Goal: Transaction & Acquisition: Purchase product/service

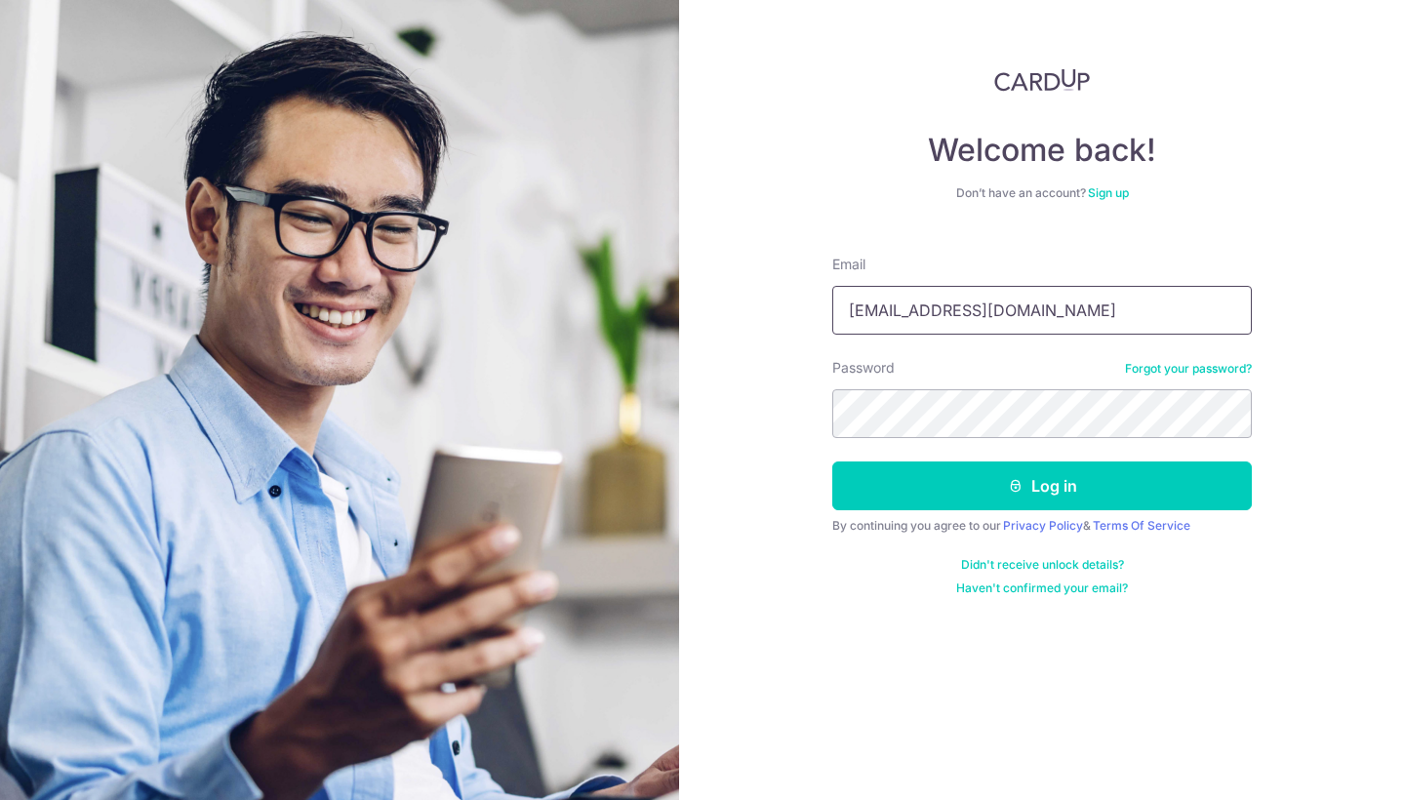
type input "bsyc16@hotmail.com"
click at [1042, 486] on button "Log in" at bounding box center [1042, 486] width 420 height 49
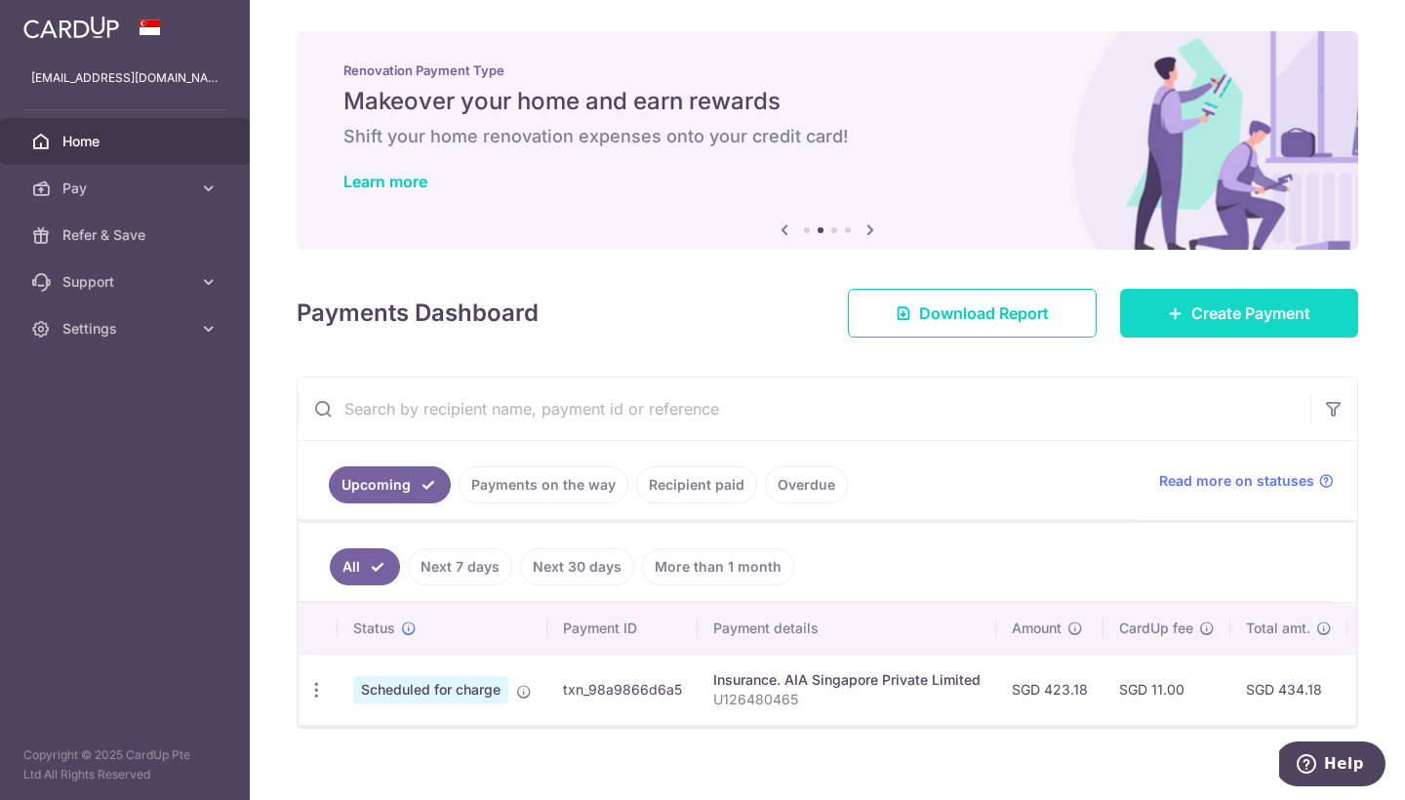
click at [1151, 302] on link "Create Payment" at bounding box center [1239, 313] width 238 height 49
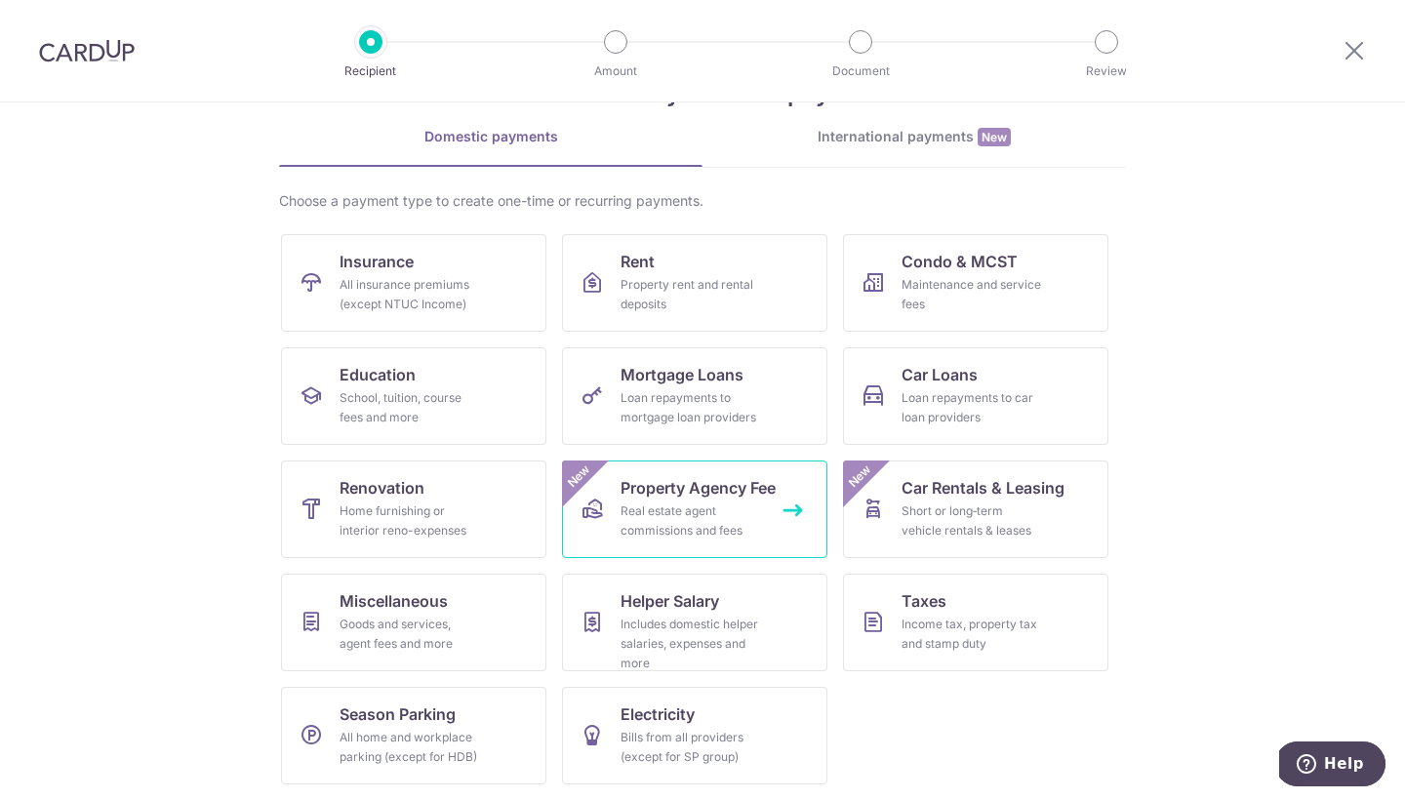
scroll to position [73, 0]
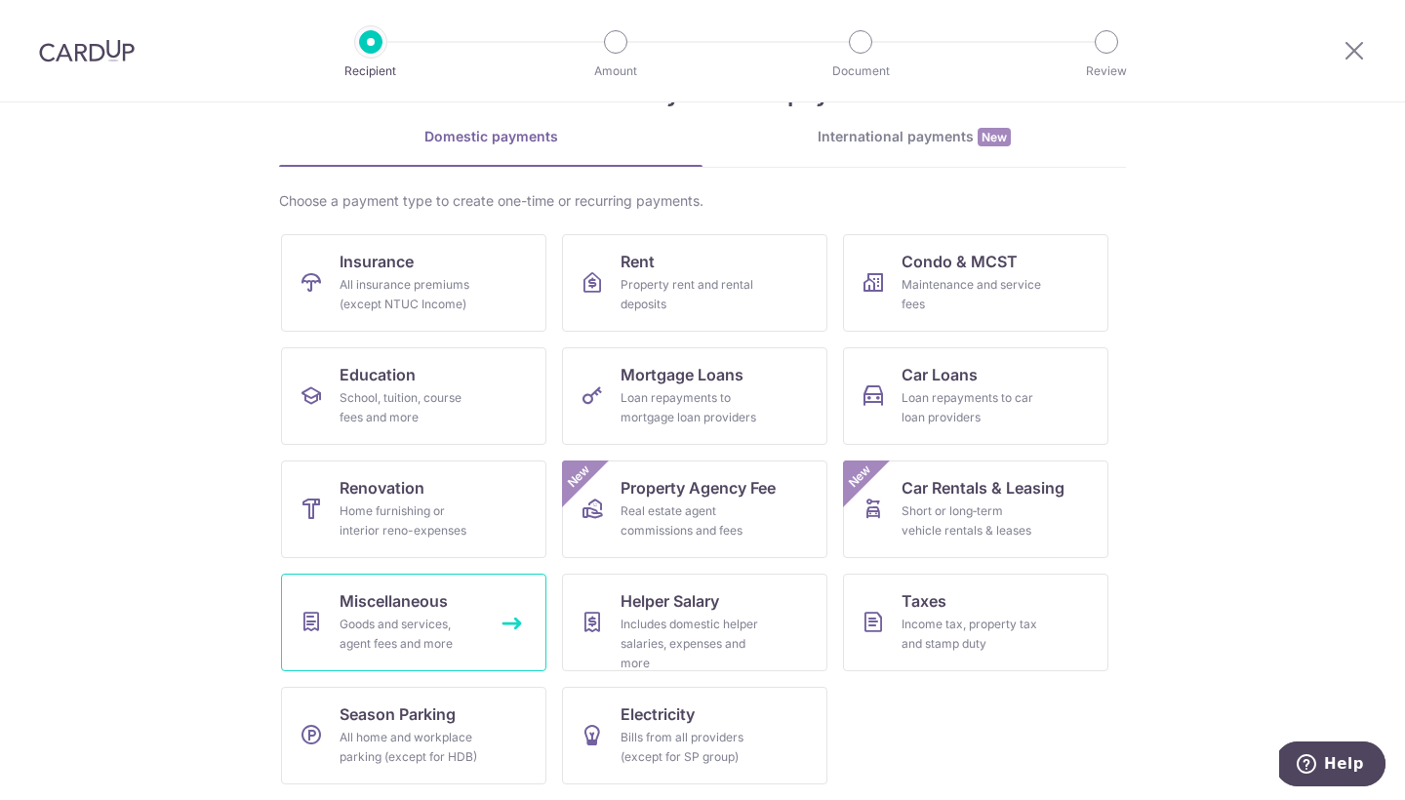
click at [464, 622] on div "Goods and services, agent fees and more" at bounding box center [410, 634] width 141 height 39
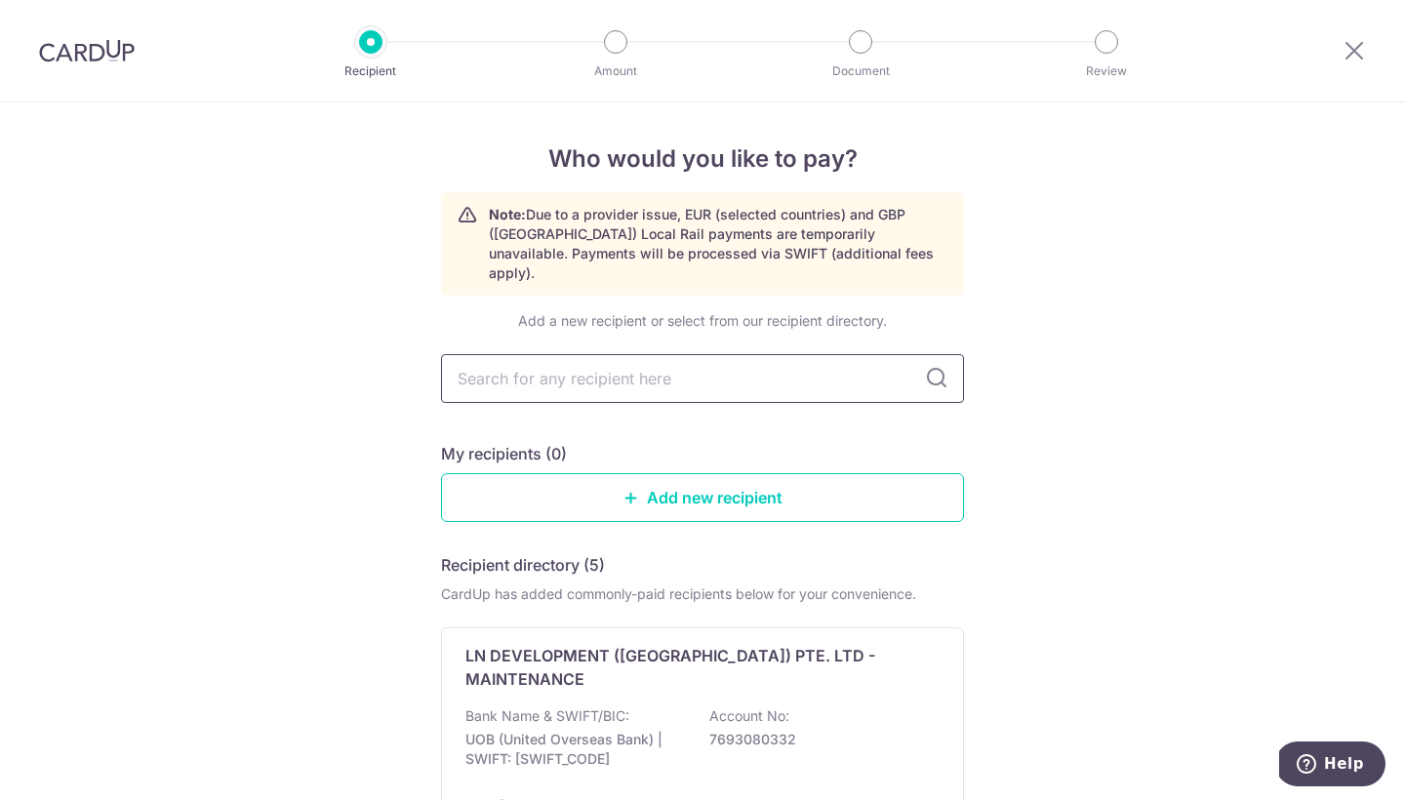
click at [540, 362] on input "text" at bounding box center [702, 378] width 523 height 49
type input "e"
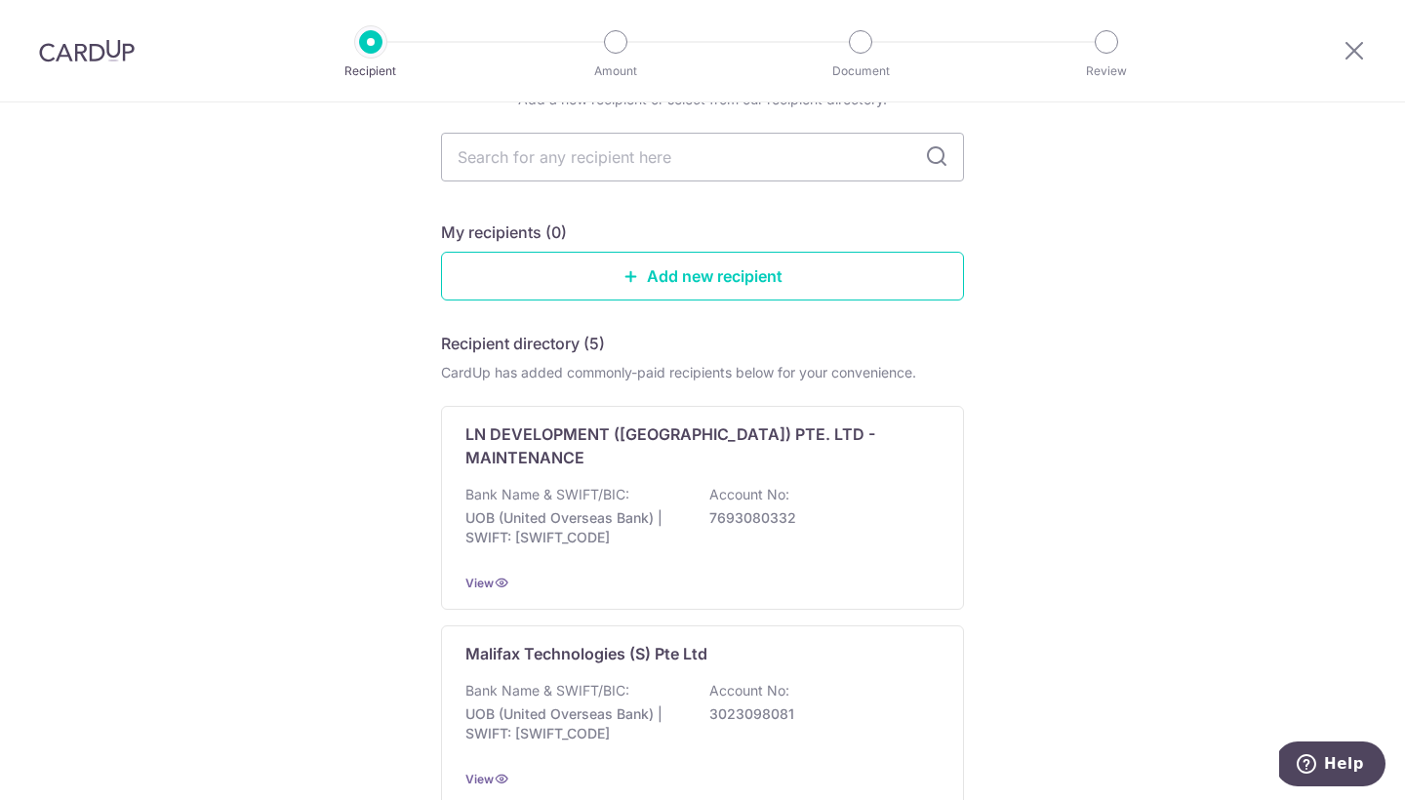
scroll to position [180, 0]
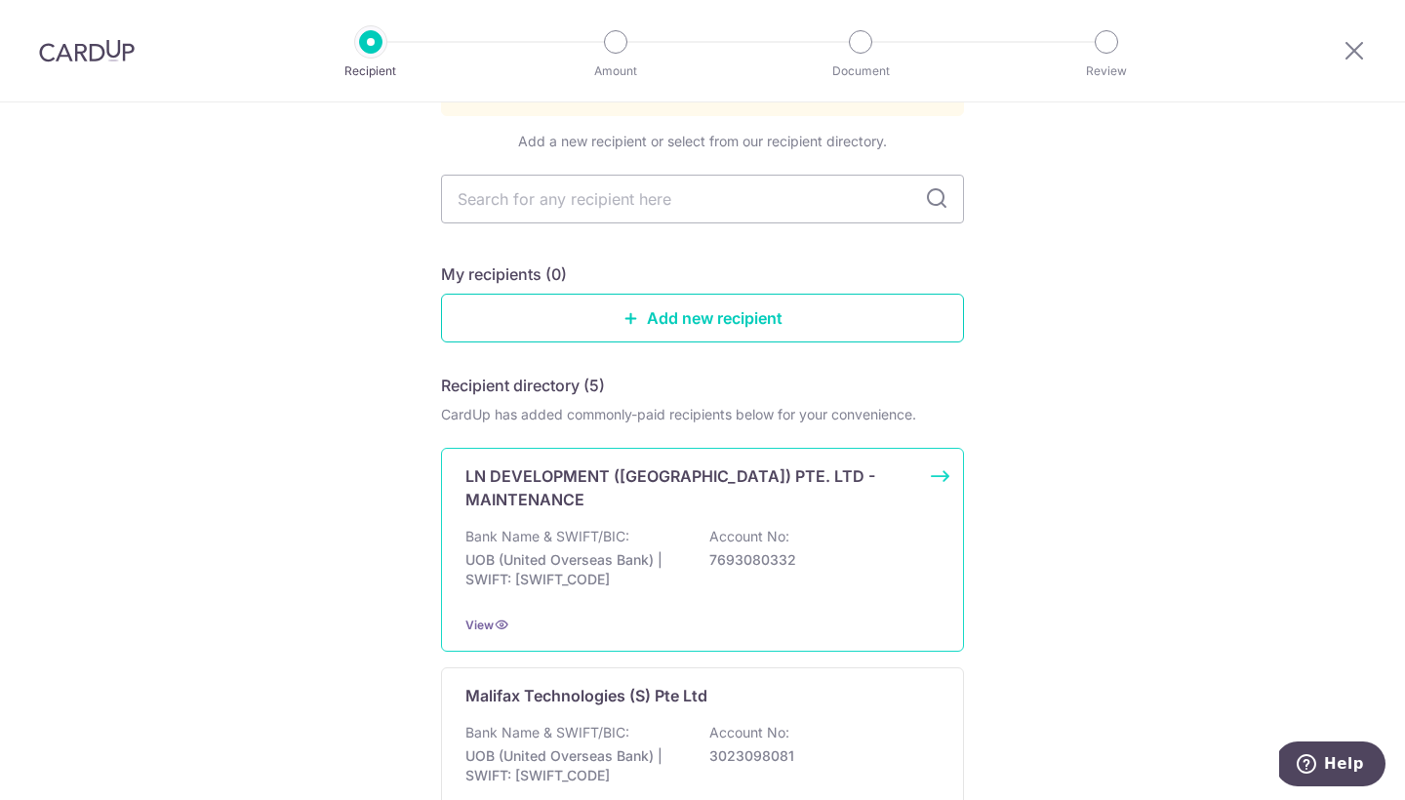
click at [676, 527] on div "Bank Name & SWIFT/BIC: UOB (United Overseas Bank) | SWIFT: [SWIFT_CODE] Account…" at bounding box center [702, 563] width 474 height 72
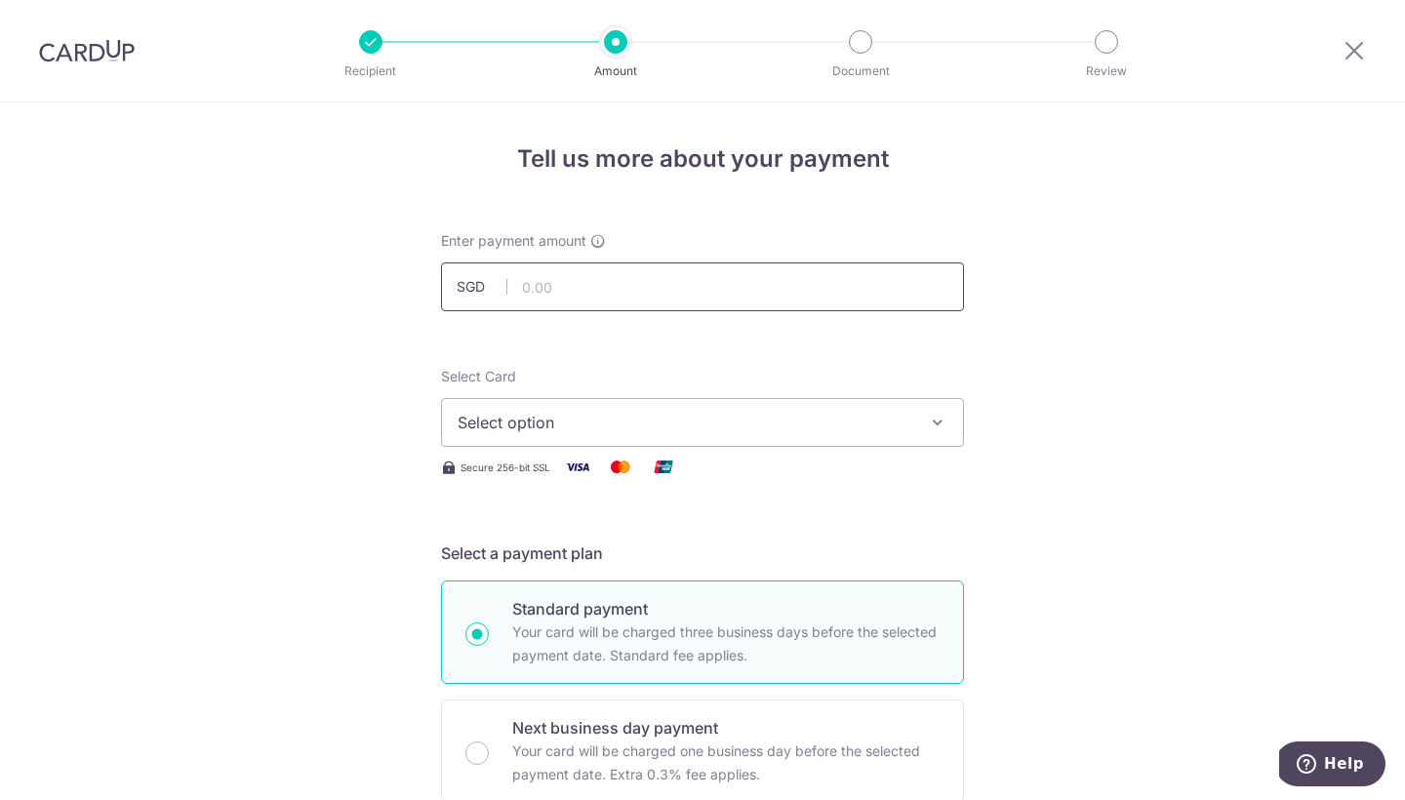
click at [559, 294] on input "text" at bounding box center [702, 286] width 523 height 49
type input "791.00"
click at [606, 408] on button "Select option" at bounding box center [702, 422] width 523 height 49
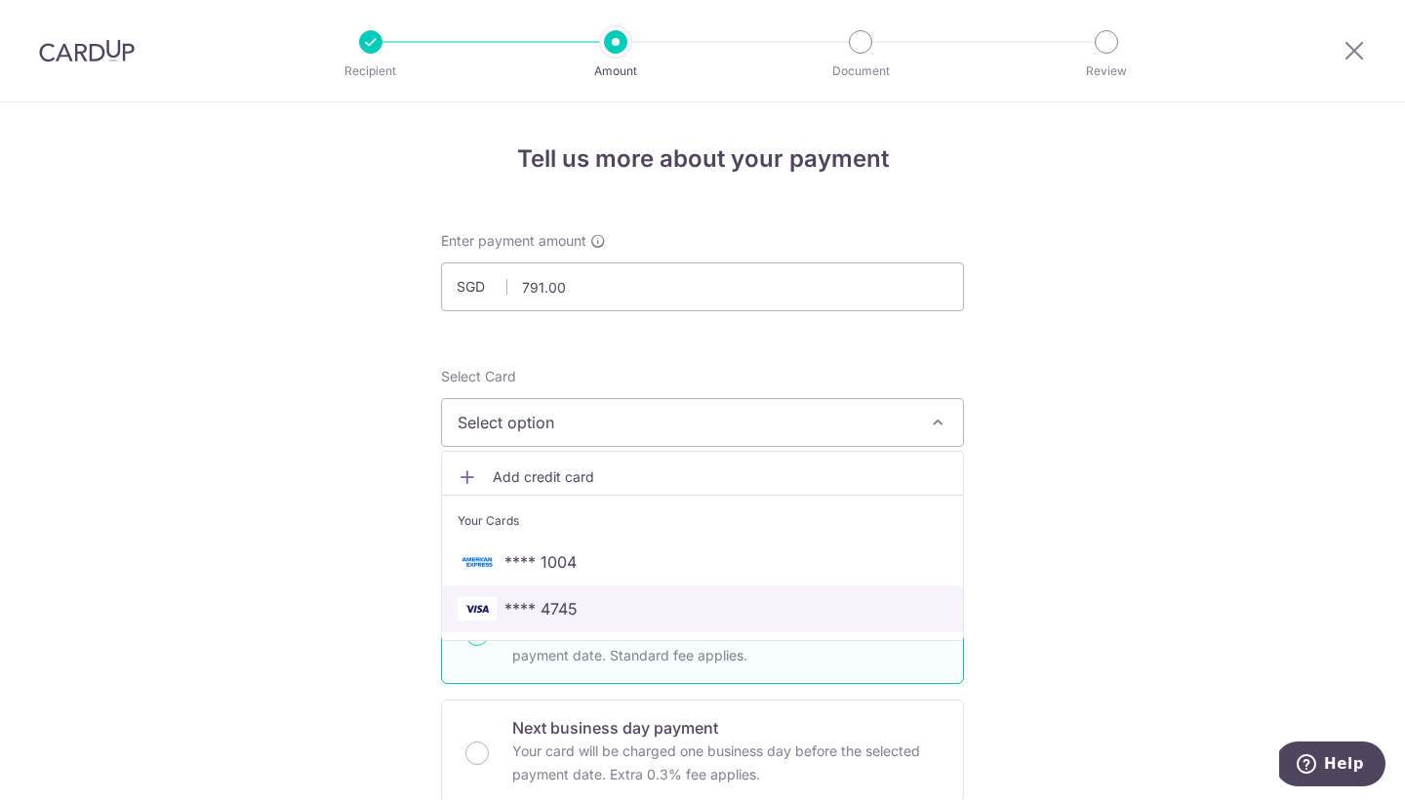
click at [596, 612] on span "**** 4745" at bounding box center [703, 608] width 490 height 23
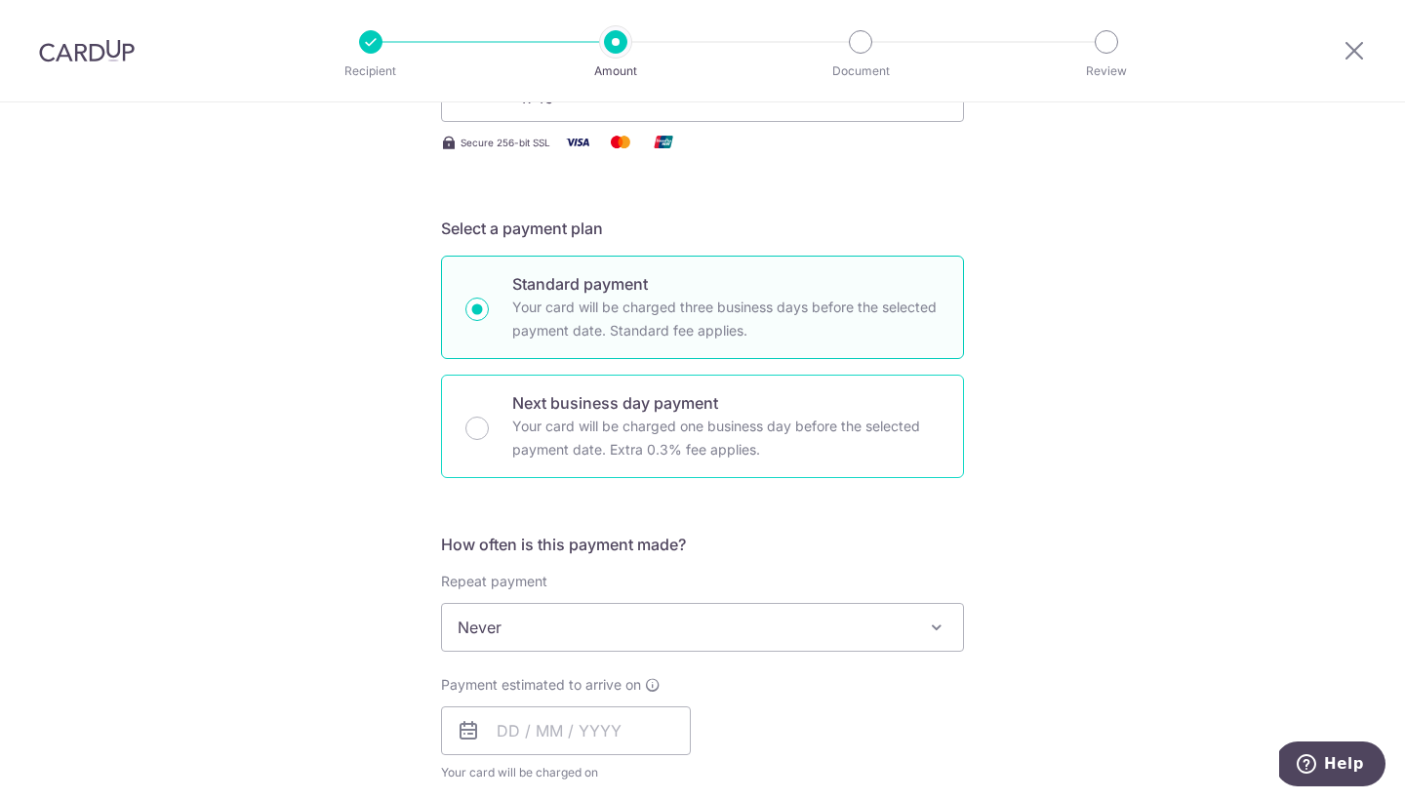
scroll to position [623, 0]
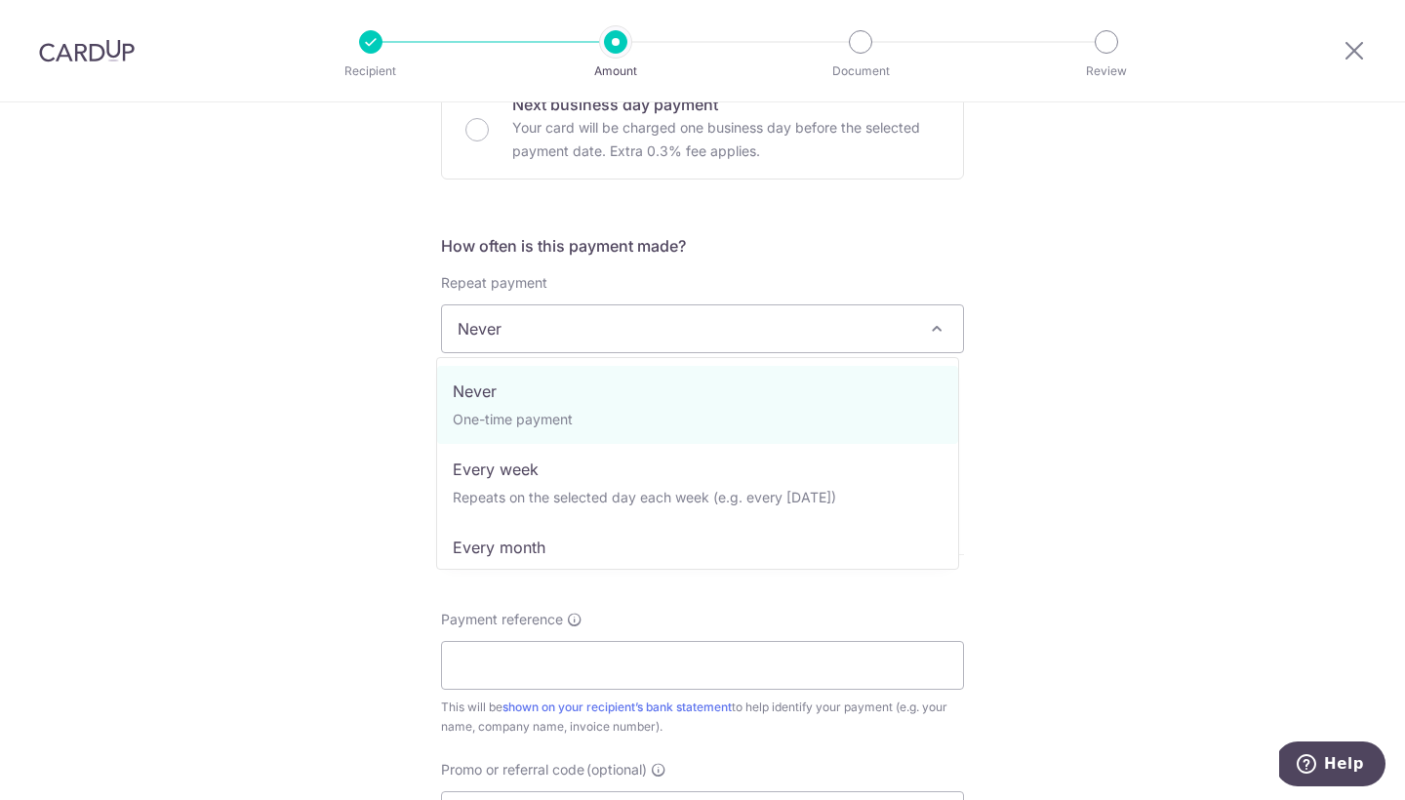
click at [669, 324] on span "Never" at bounding box center [702, 328] width 521 height 47
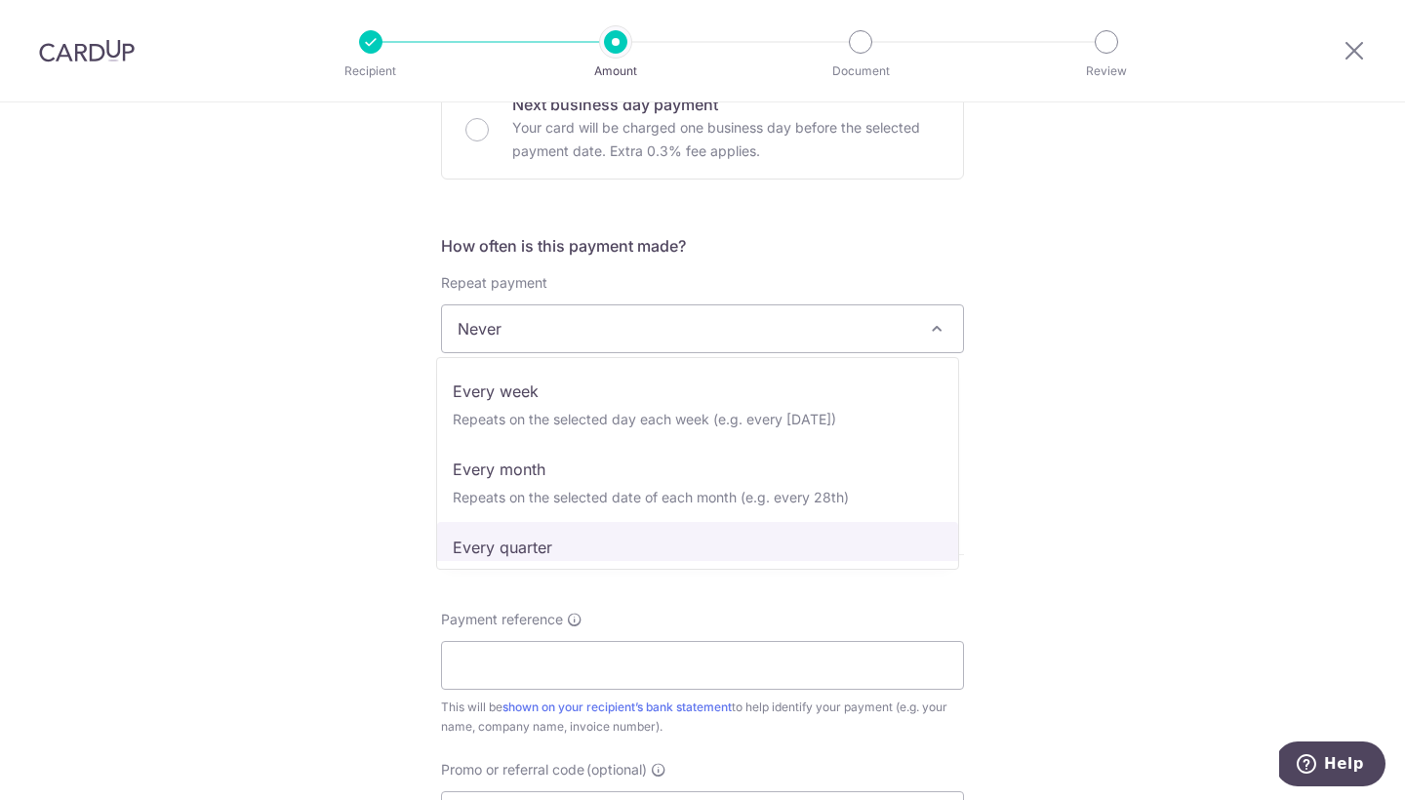
scroll to position [70, 0]
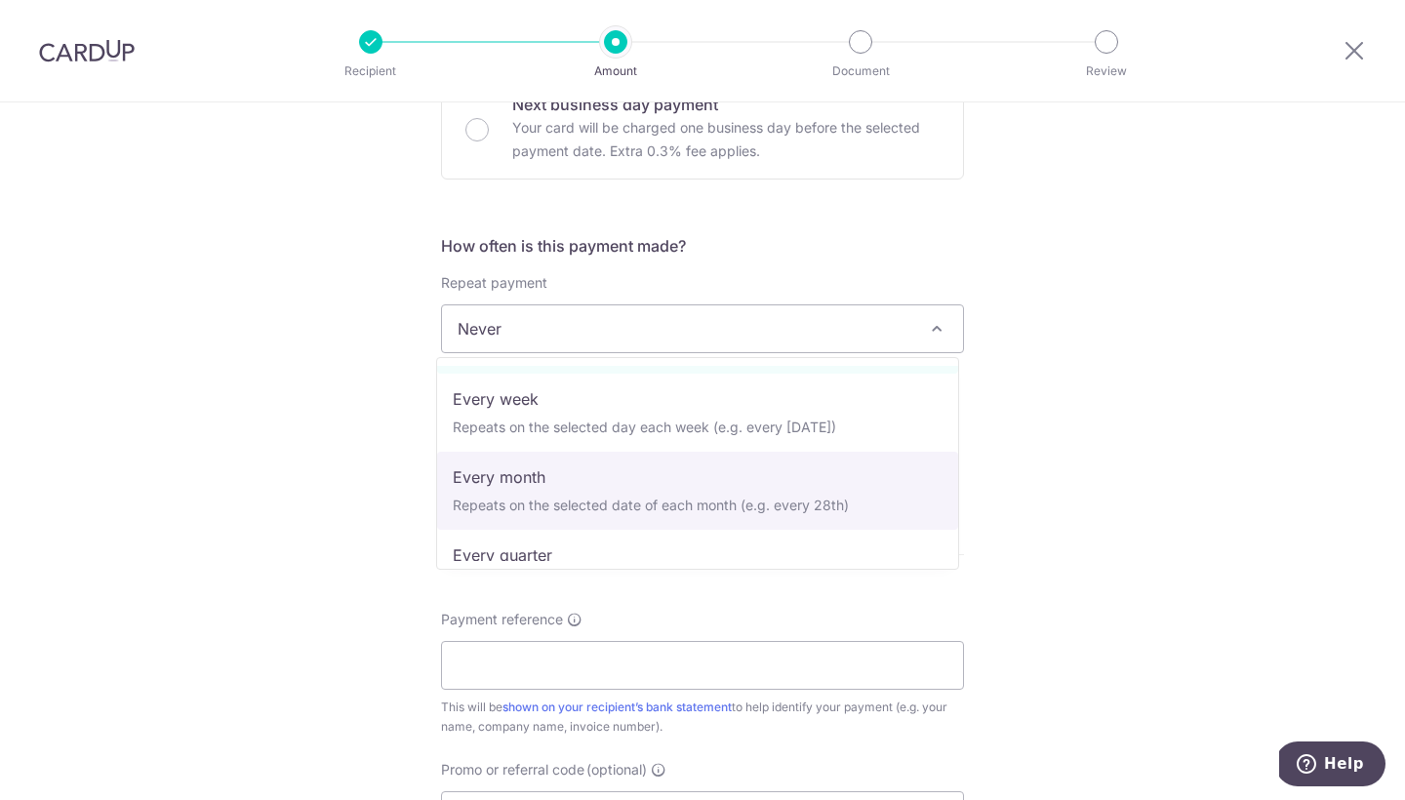
click at [245, 518] on div "Tell us more about your payment Enter payment amount SGD 791.00 791.00 Select C…" at bounding box center [702, 361] width 1405 height 1765
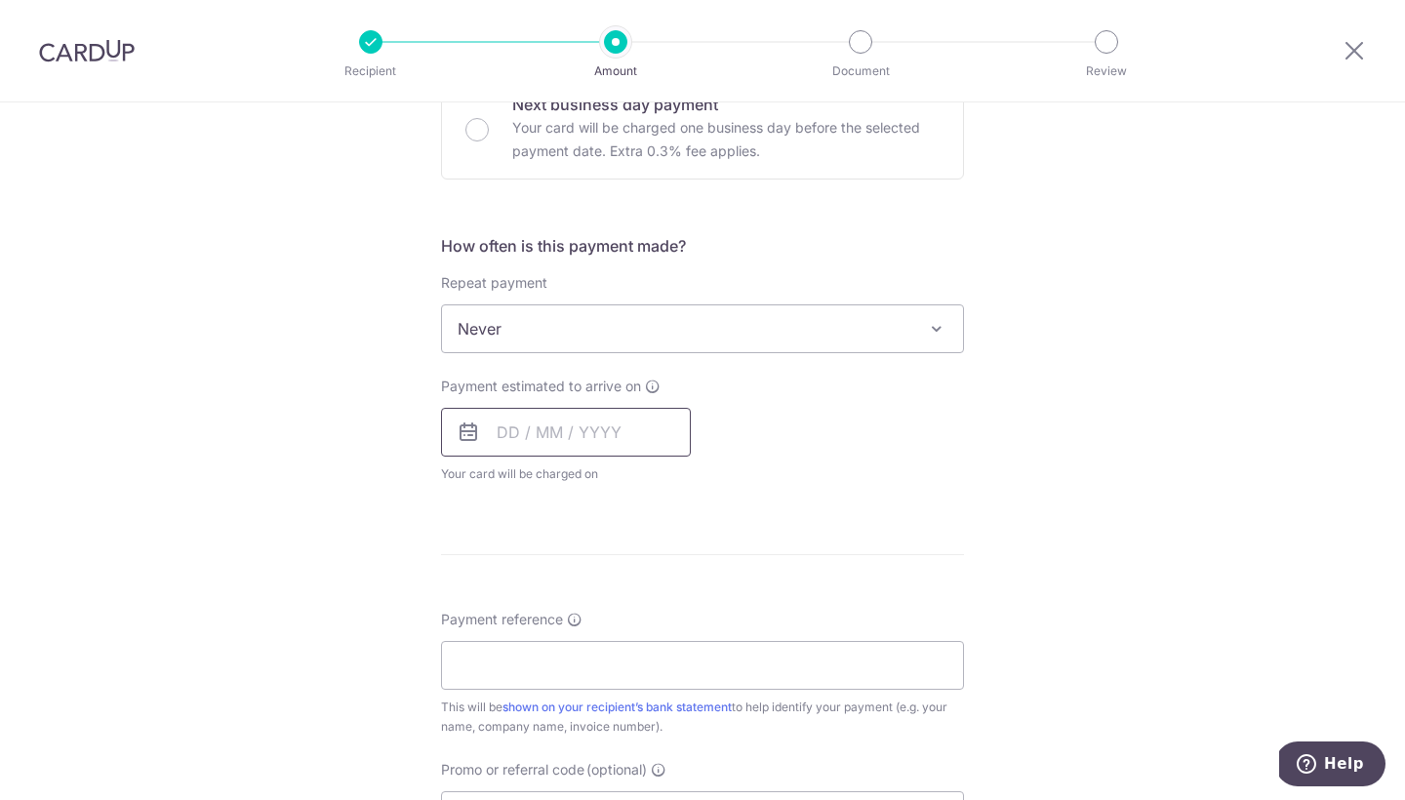
scroll to position [927, 0]
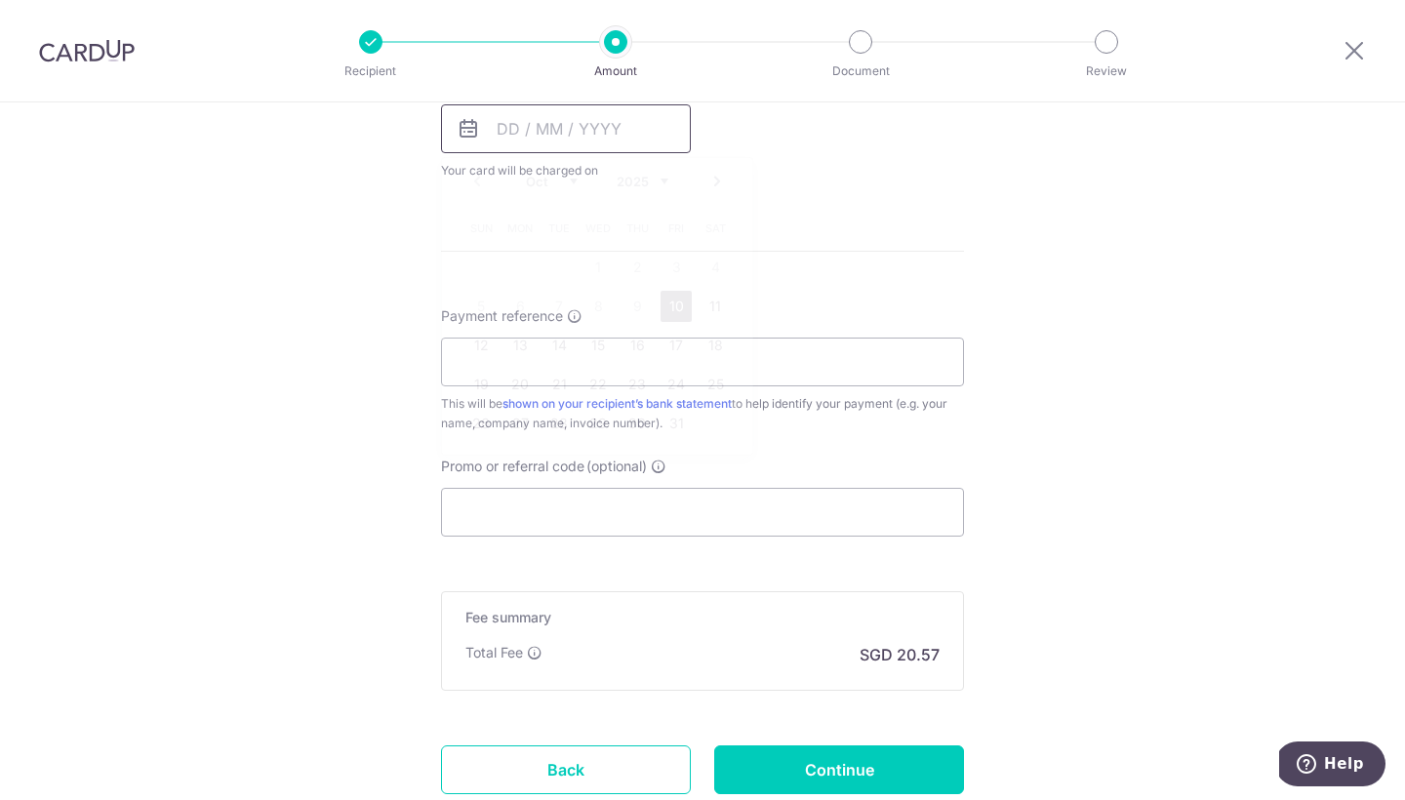
click at [498, 122] on input "text" at bounding box center [566, 128] width 250 height 49
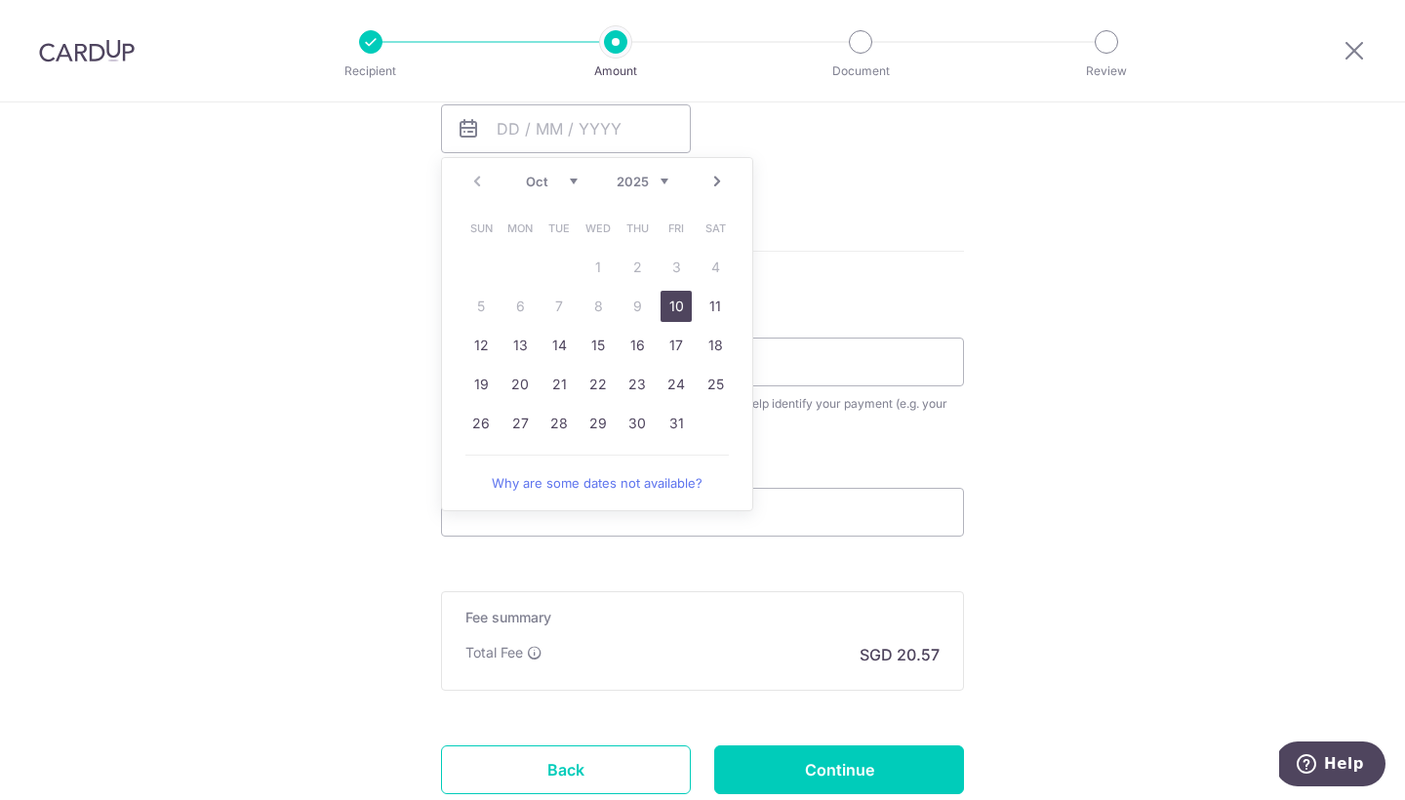
click at [683, 299] on link "10" at bounding box center [676, 306] width 31 height 31
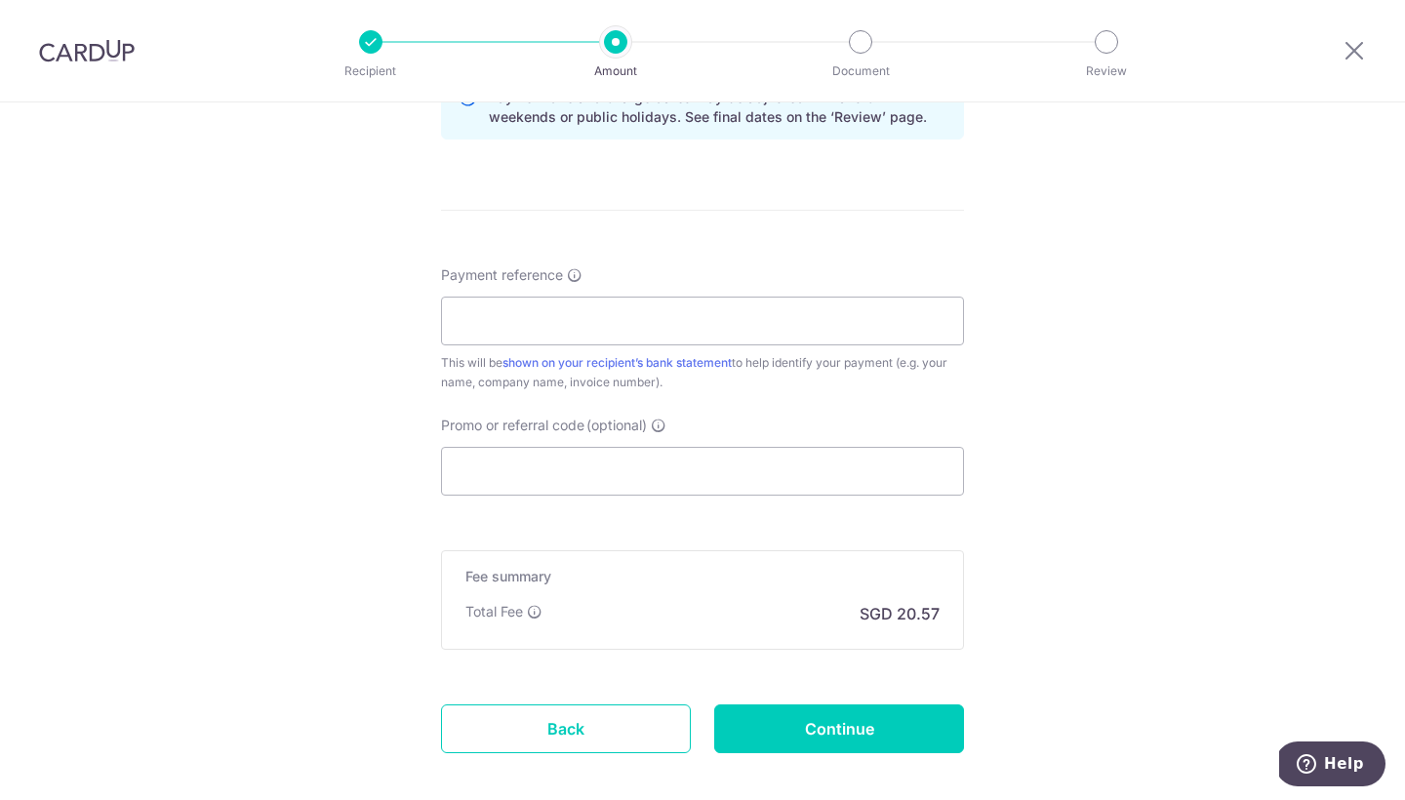
scroll to position [1092, 0]
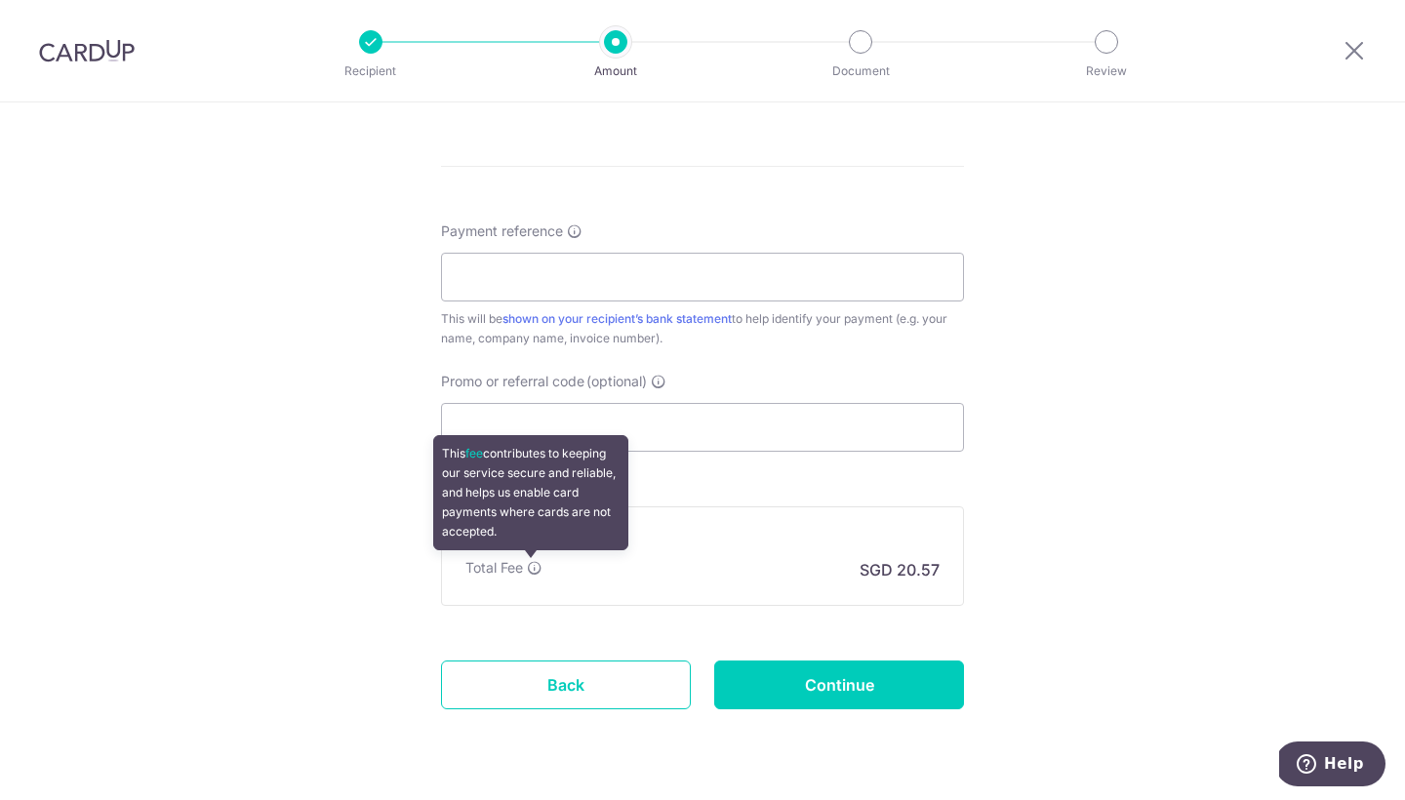
click at [531, 562] on icon at bounding box center [535, 568] width 16 height 16
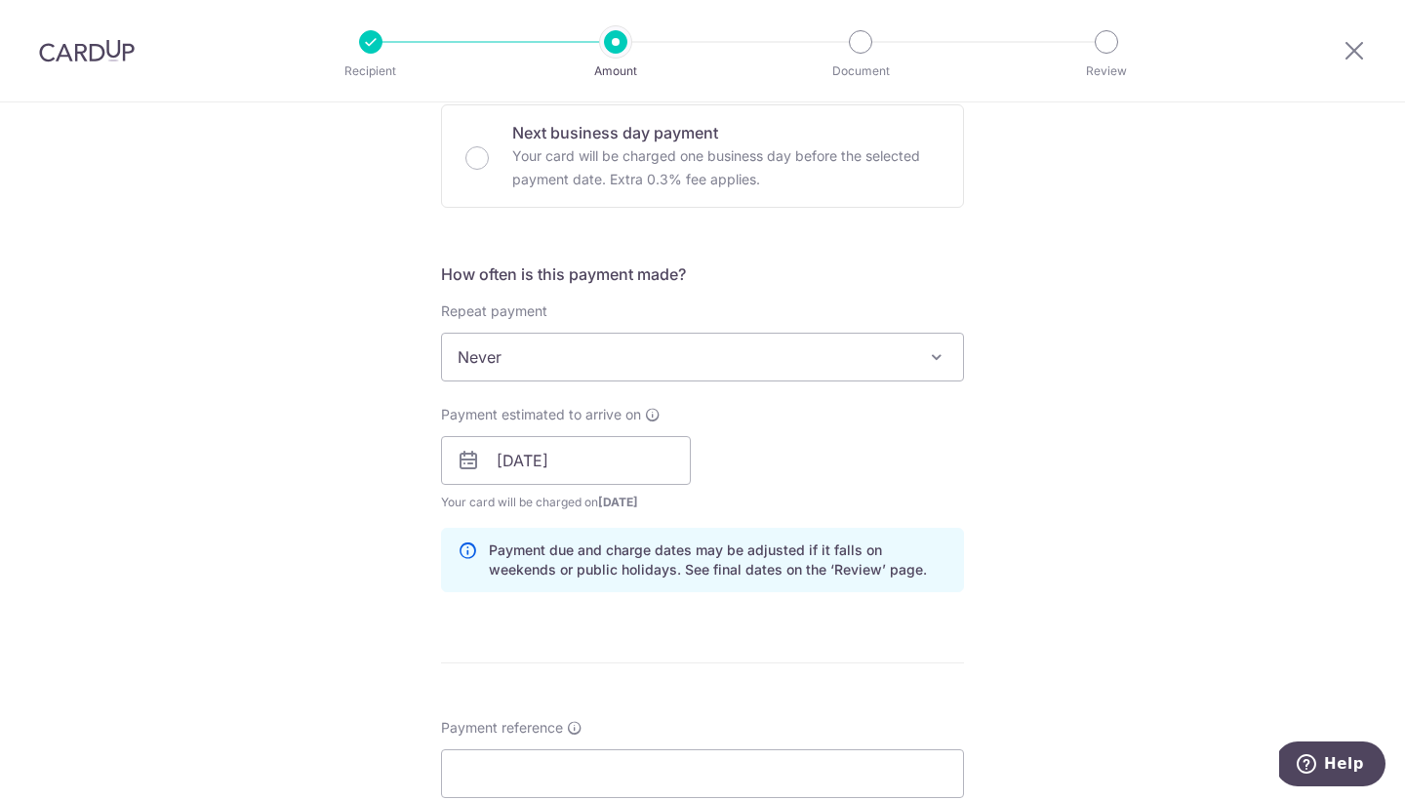
scroll to position [744, 0]
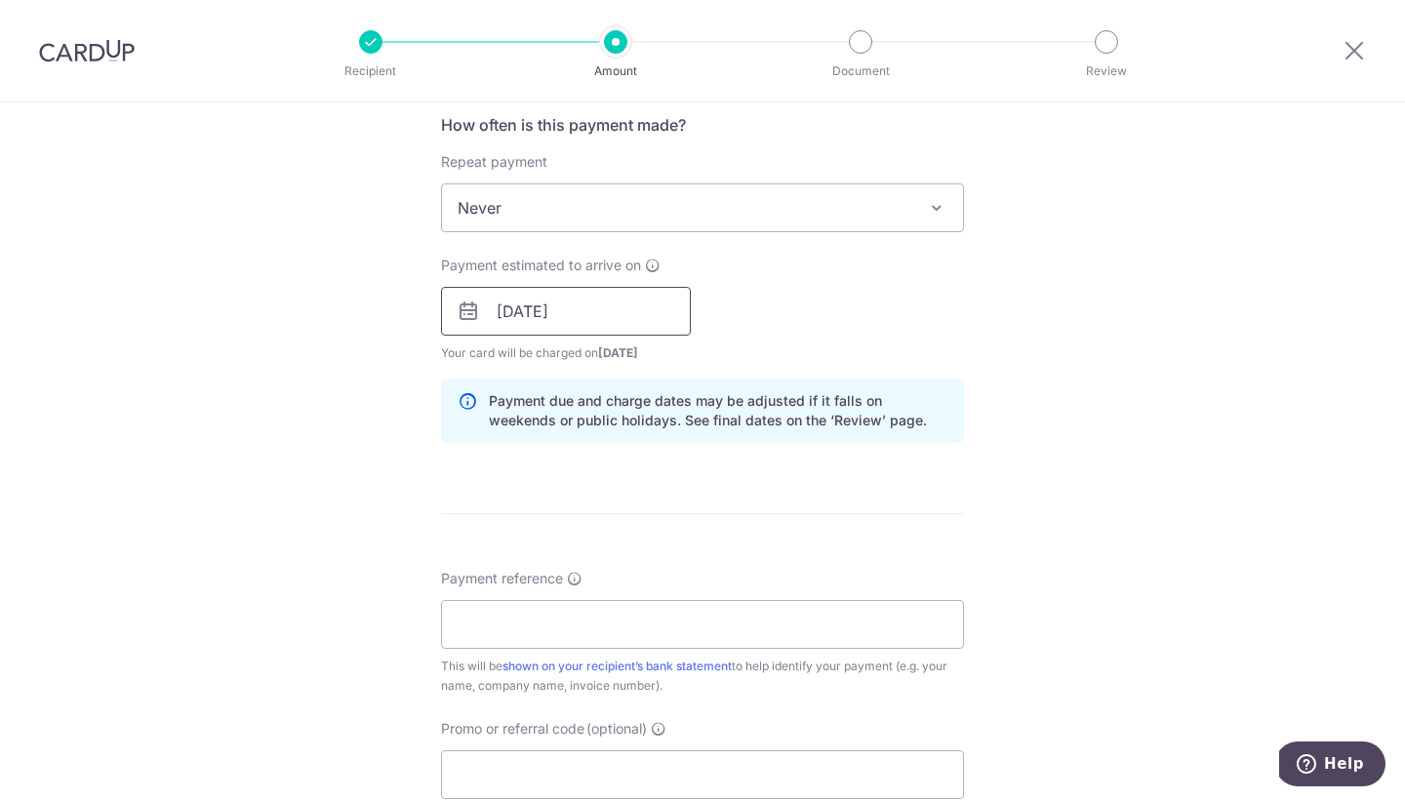
click at [597, 319] on input "[DATE]" at bounding box center [566, 311] width 250 height 49
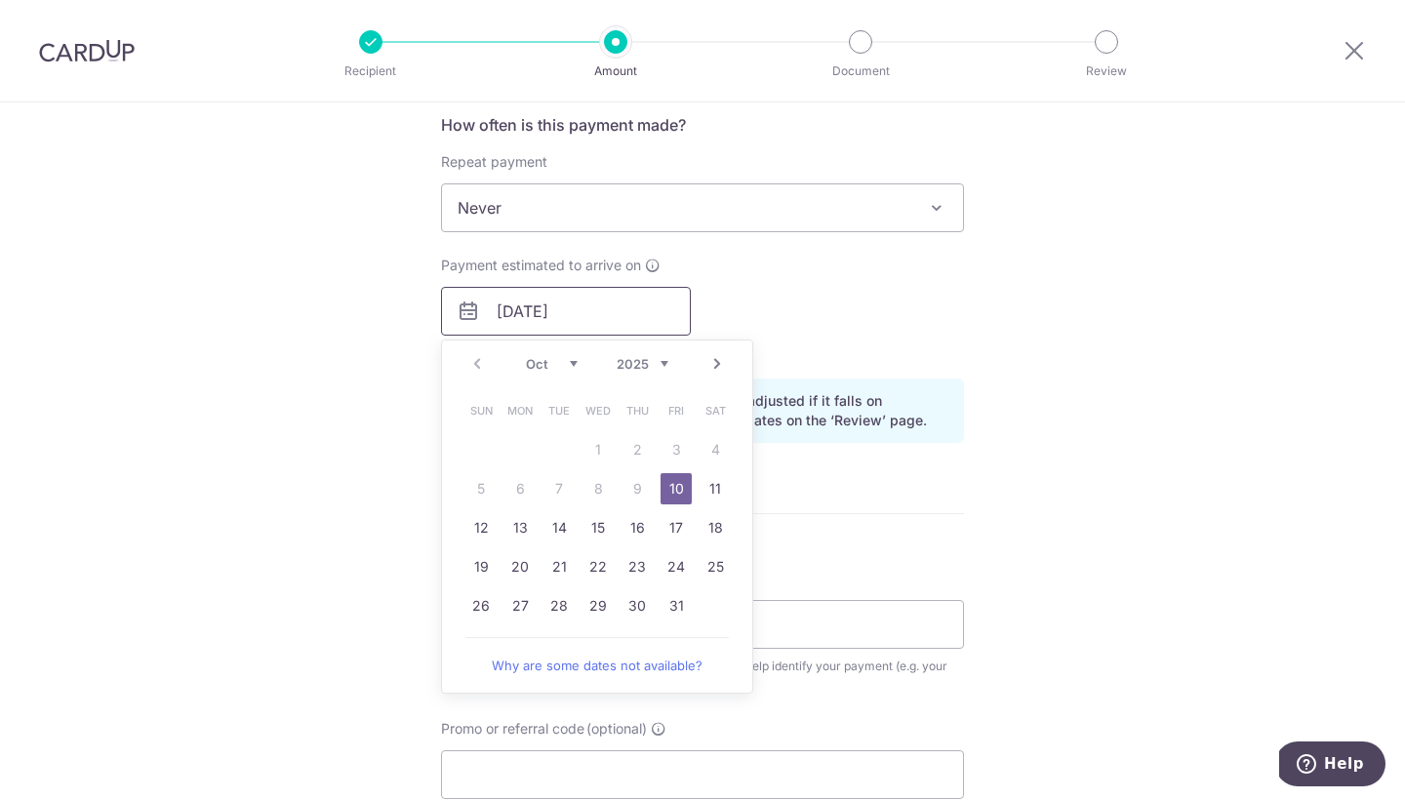
scroll to position [1063, 0]
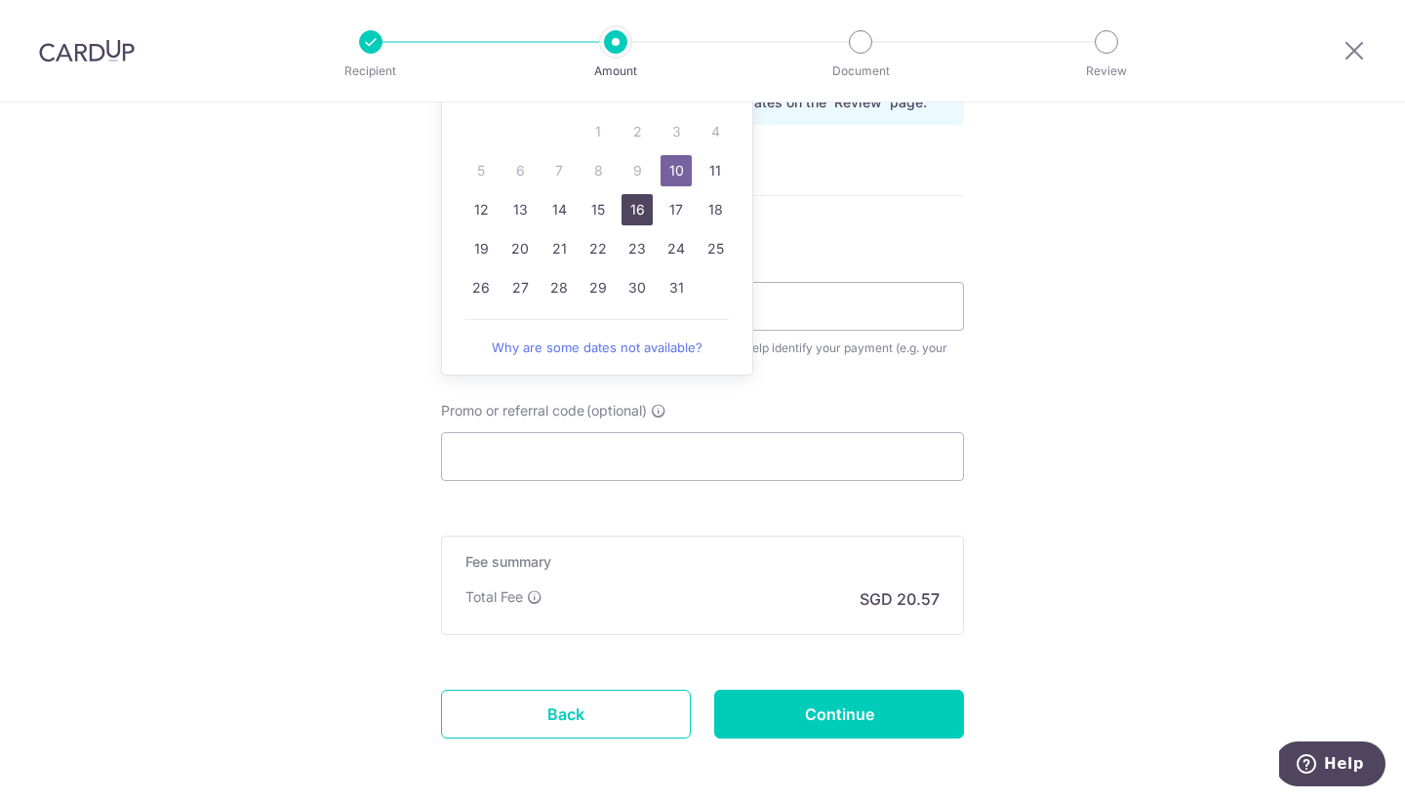
click at [635, 215] on link "16" at bounding box center [637, 209] width 31 height 31
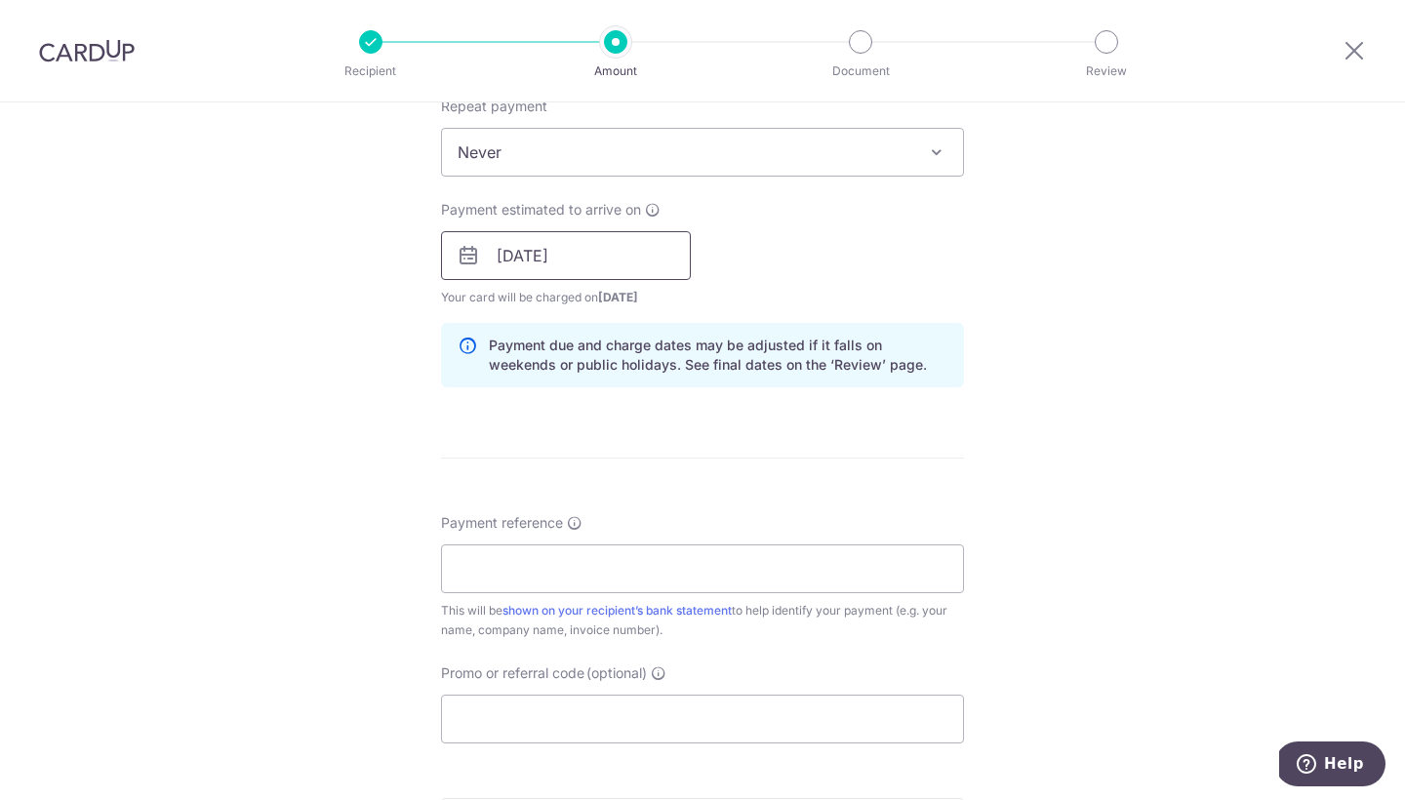
scroll to position [834, 0]
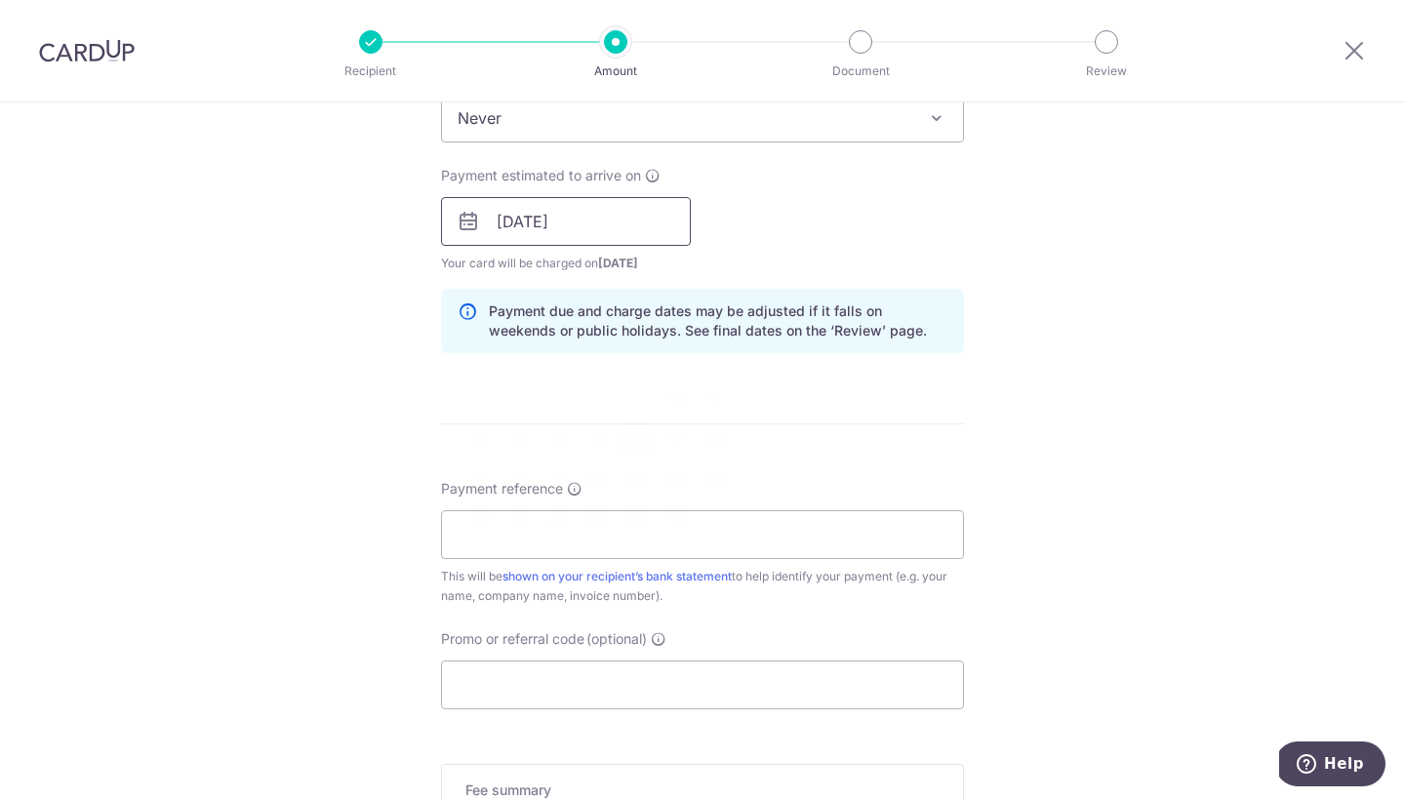
click at [617, 228] on input "16/10/2025" at bounding box center [566, 221] width 250 height 49
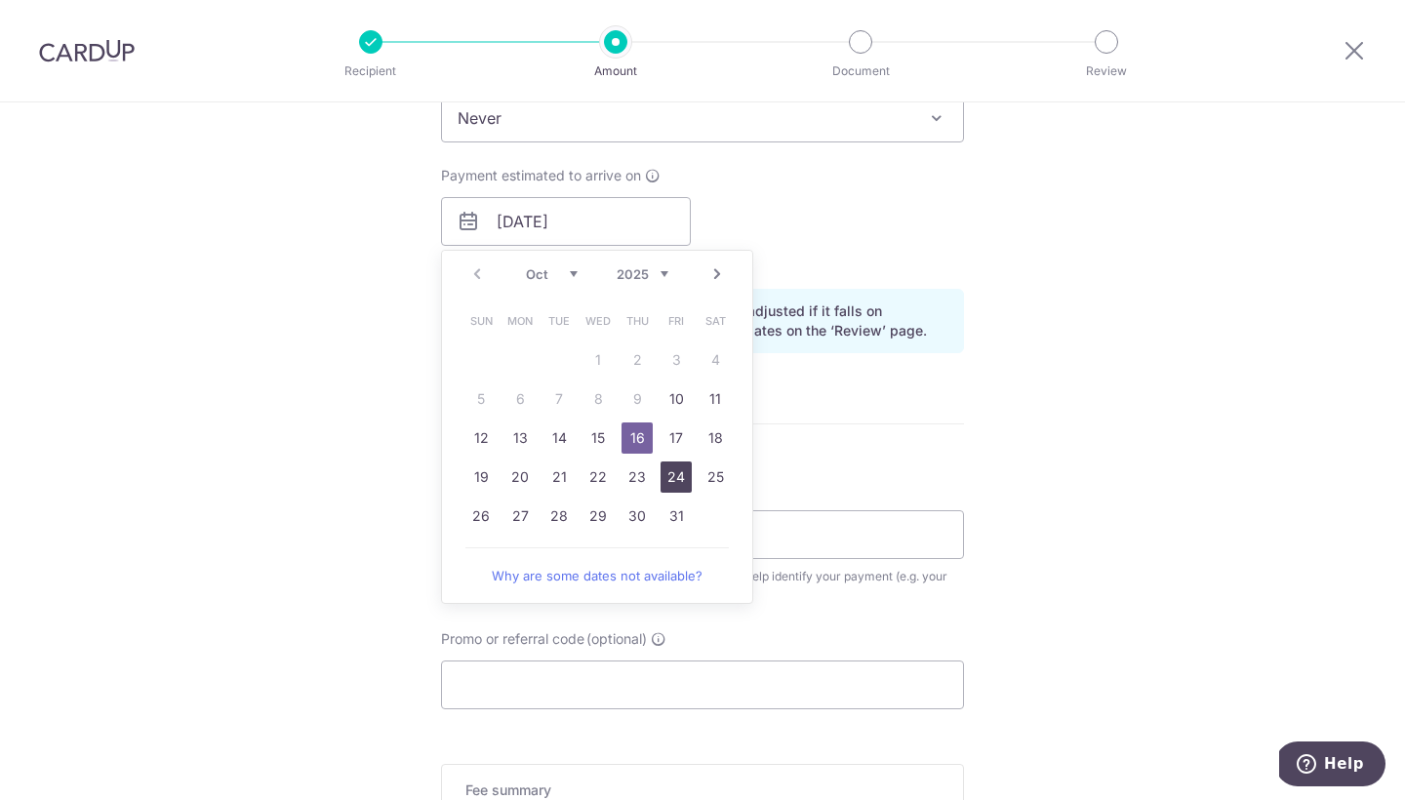
click at [672, 489] on link "24" at bounding box center [676, 477] width 31 height 31
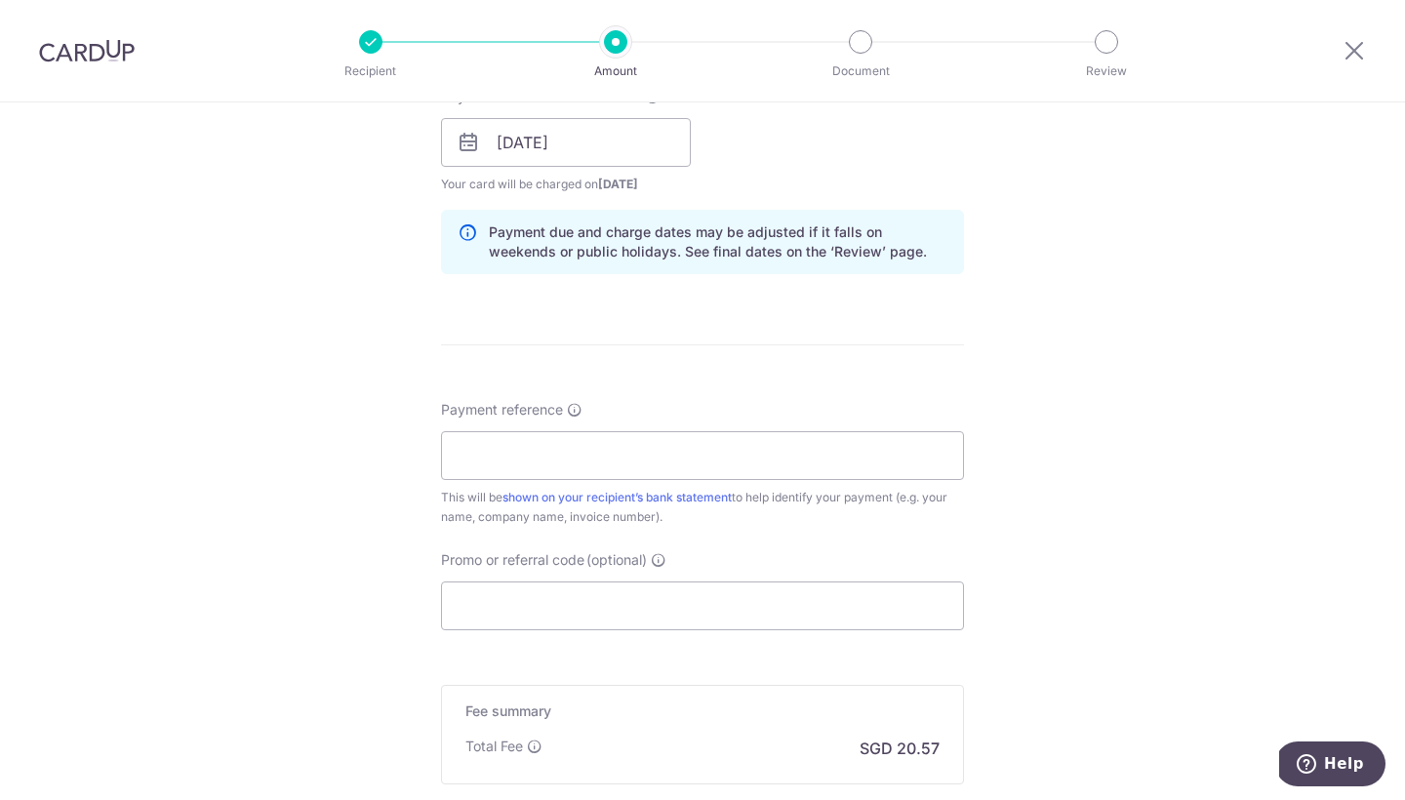
scroll to position [856, 0]
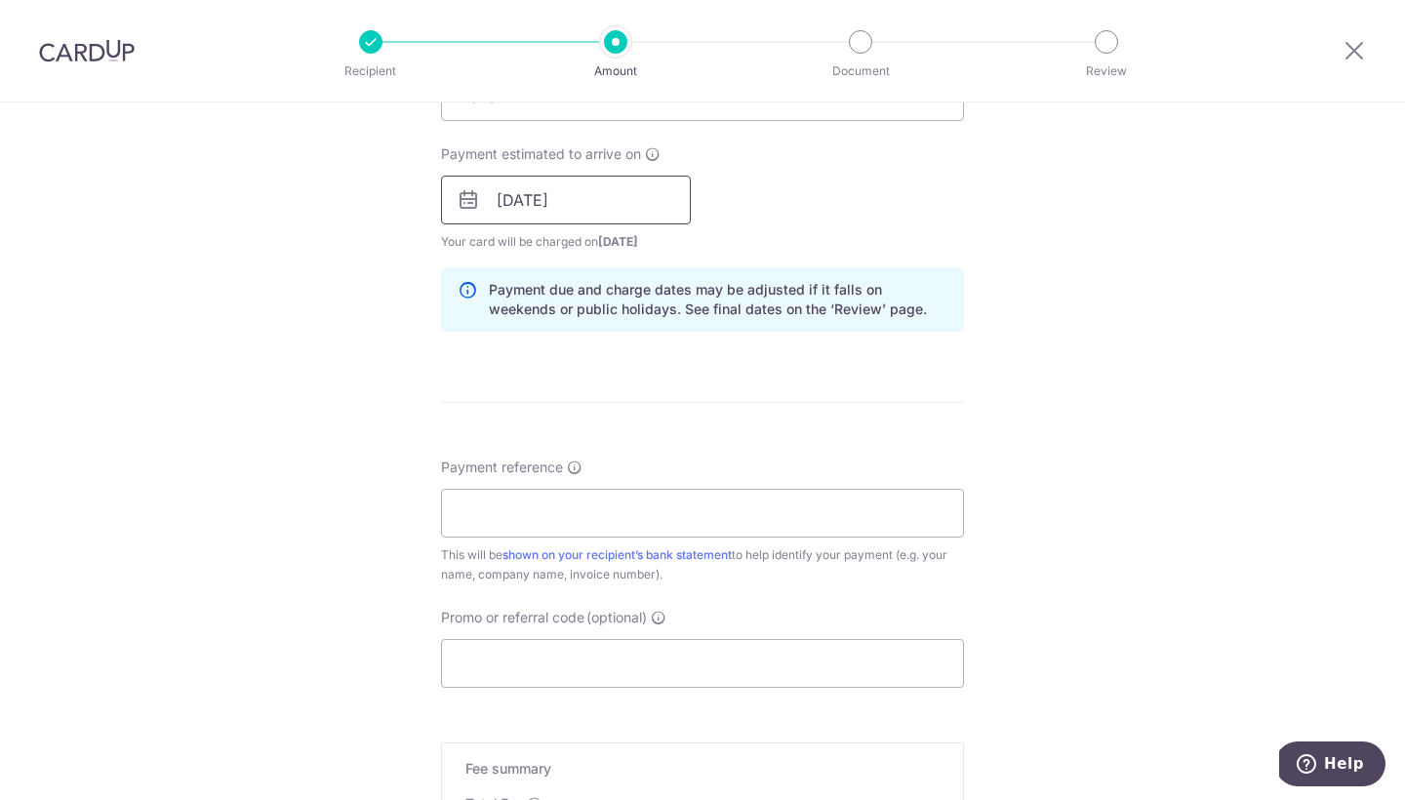
click at [619, 202] on input "24/10/2025" at bounding box center [566, 200] width 250 height 49
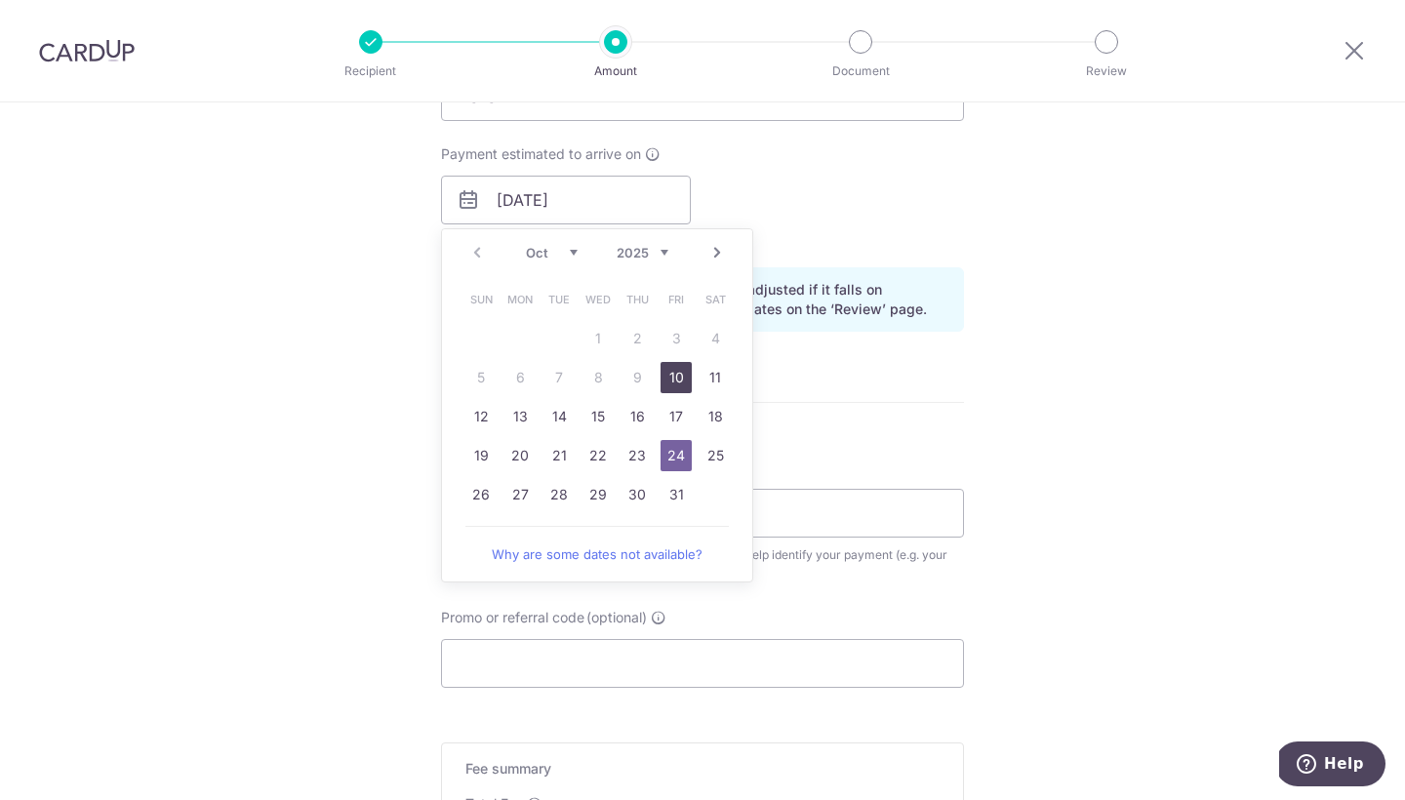
click at [674, 378] on link "10" at bounding box center [676, 377] width 31 height 31
type input "[DATE]"
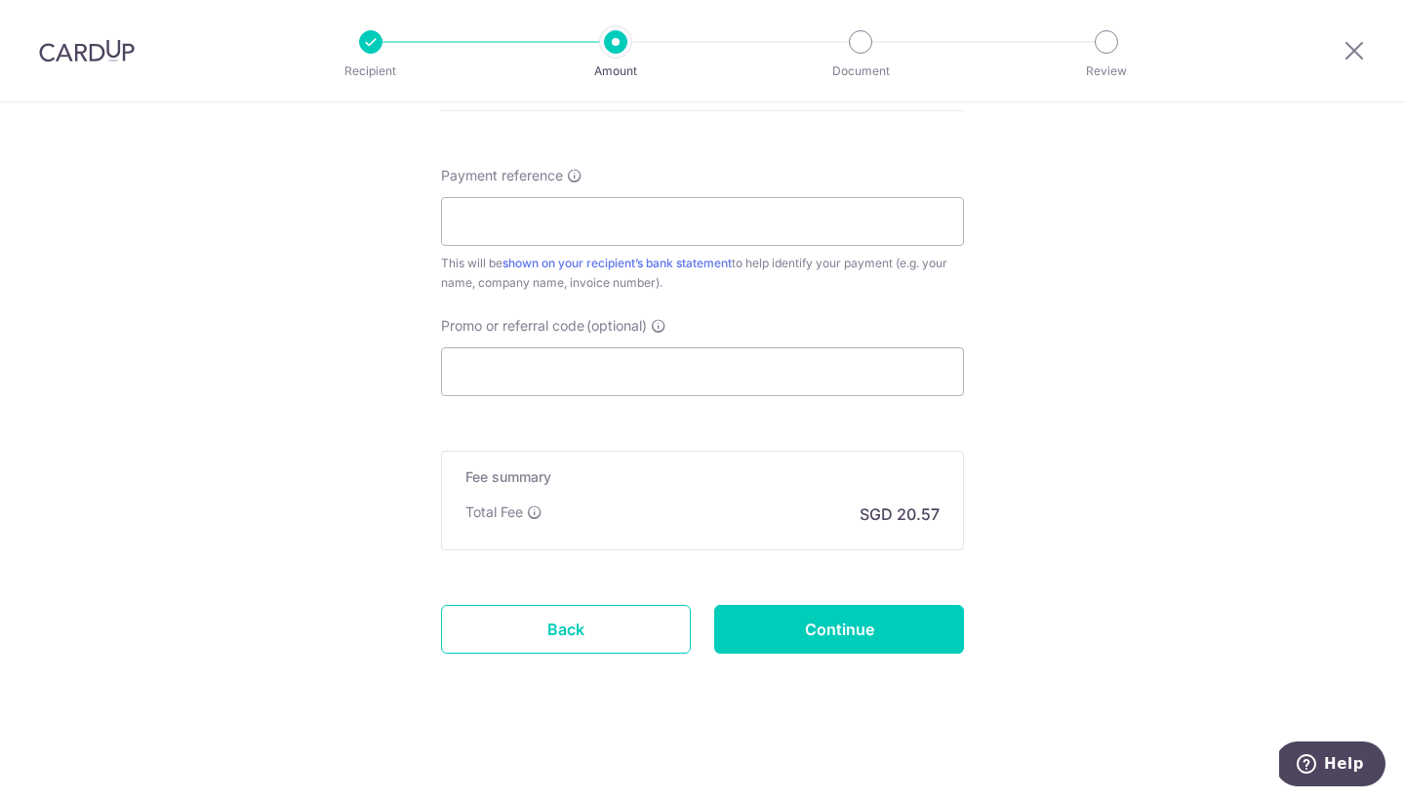
scroll to position [1147, 0]
drag, startPoint x: 899, startPoint y: 518, endPoint x: 1022, endPoint y: 517, distance: 122.9
click at [799, 357] on input "Promo or referral code (optional)" at bounding box center [702, 371] width 523 height 49
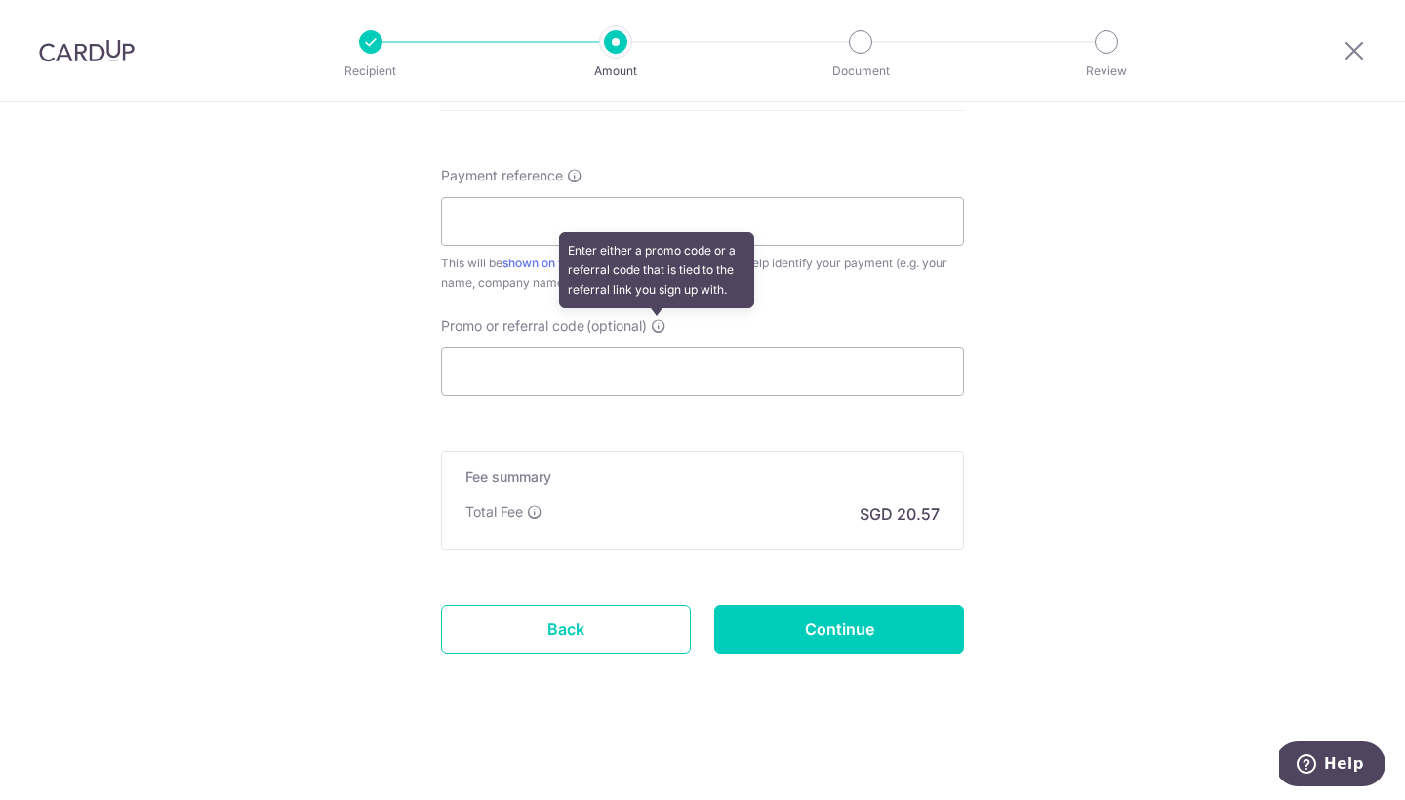
click at [661, 321] on icon at bounding box center [659, 326] width 16 height 16
click at [661, 347] on input "Promo or referral code (optional) Enter either a promo code or a referral code …" at bounding box center [702, 371] width 523 height 49
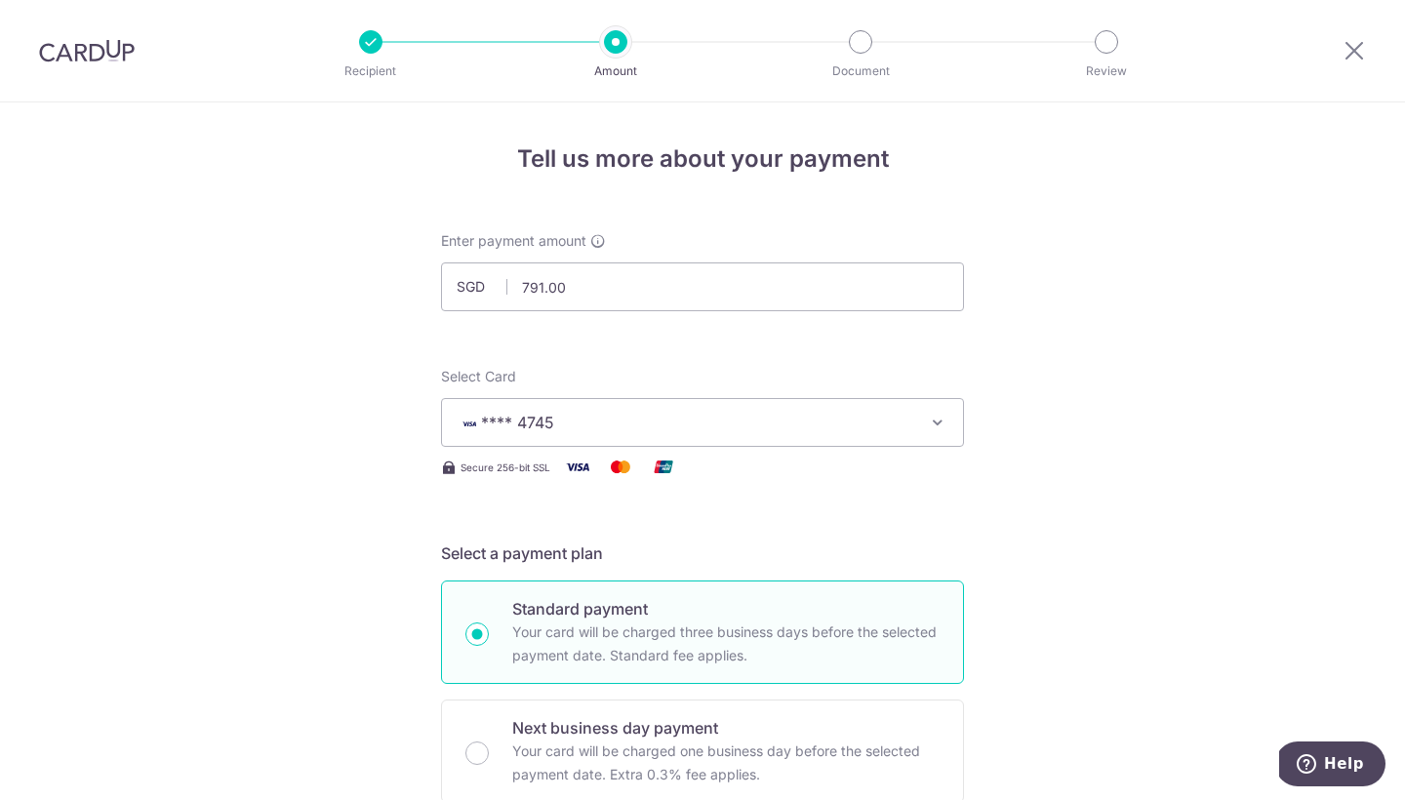
scroll to position [1068, 0]
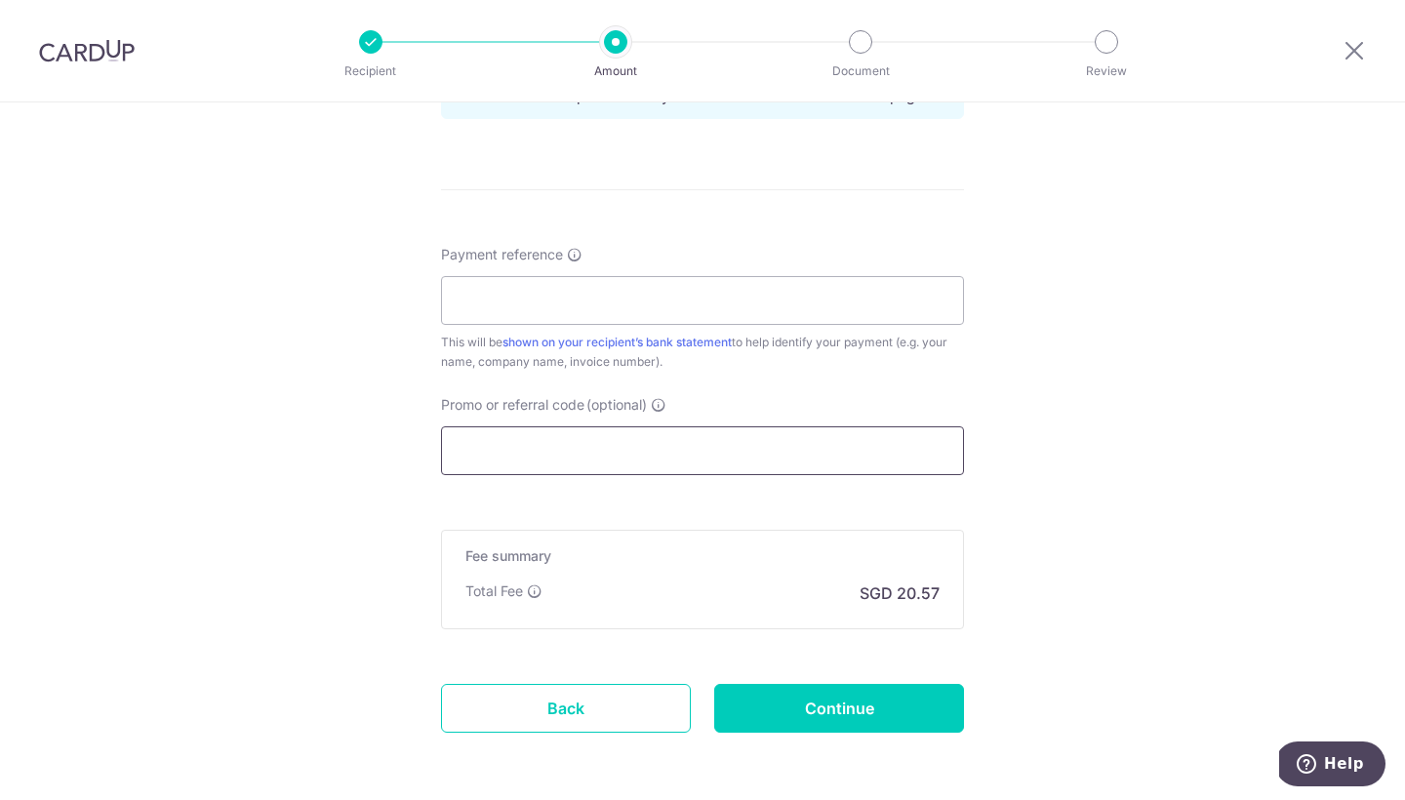
paste input "RENO25ONE"
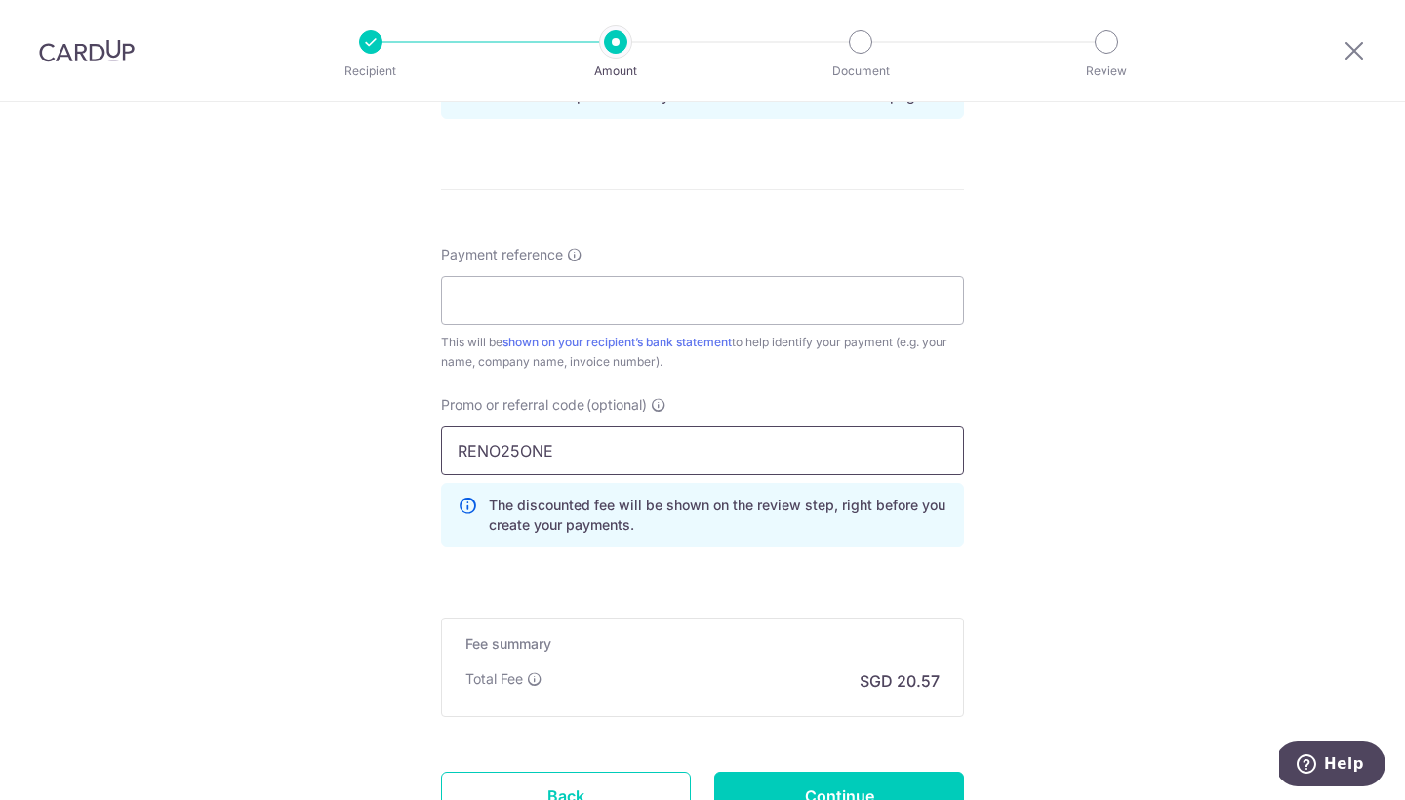
type input "RENO25ONE"
click at [396, 493] on div "Tell us more about your payment Enter payment amount SGD 791.00 791.00 Select C…" at bounding box center [702, 0] width 1405 height 1933
click at [466, 509] on icon at bounding box center [468, 515] width 20 height 39
click at [462, 506] on icon at bounding box center [468, 515] width 20 height 39
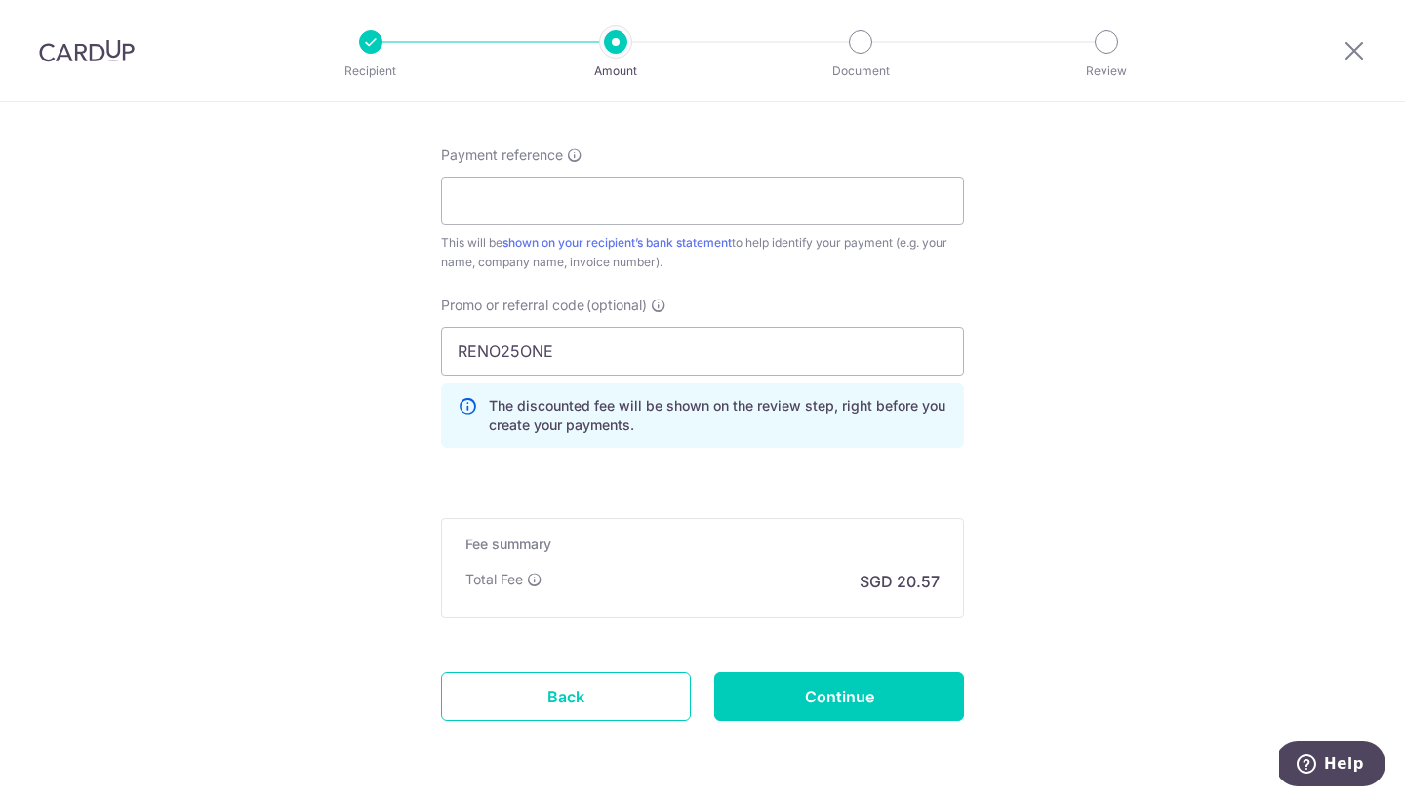
scroll to position [1235, 0]
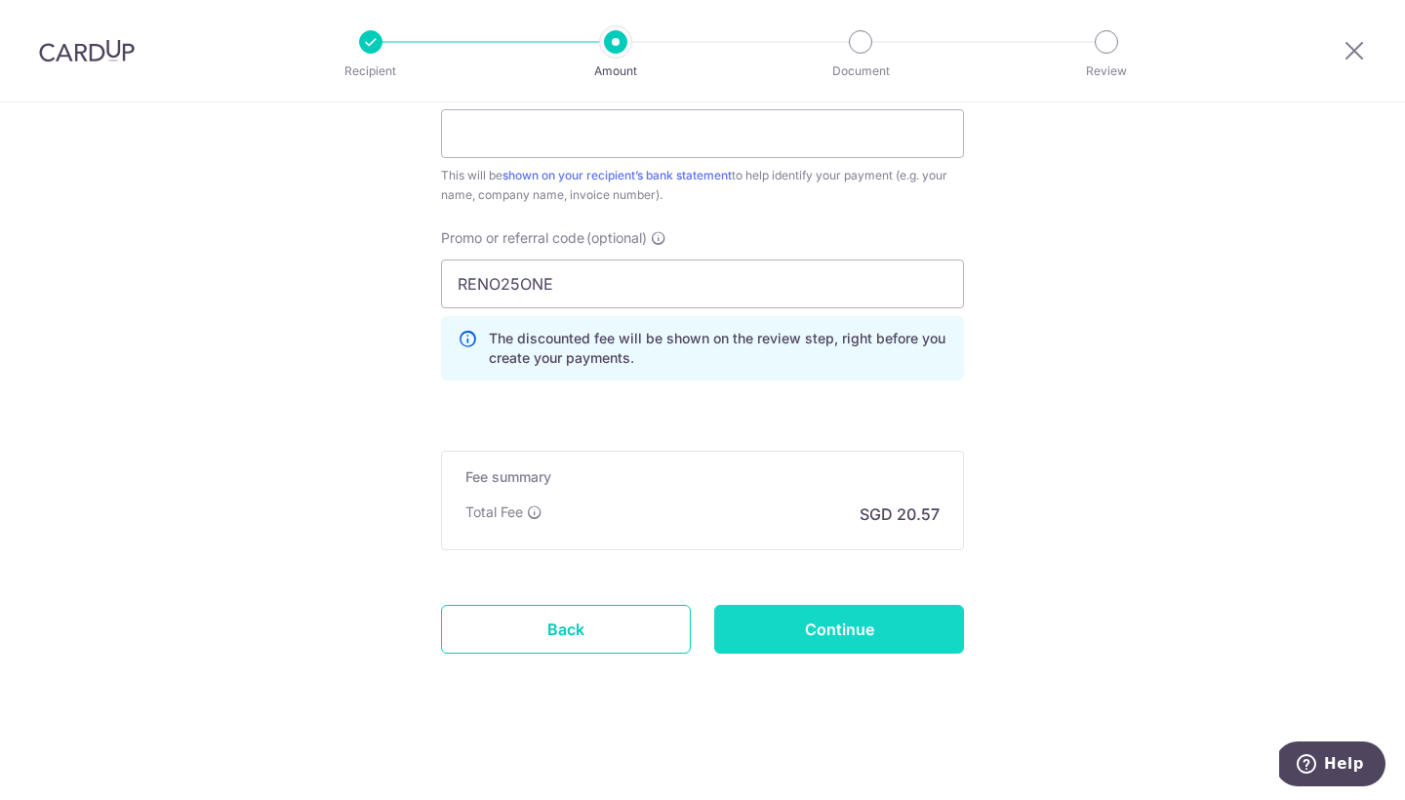
click at [794, 632] on input "Continue" at bounding box center [839, 629] width 250 height 49
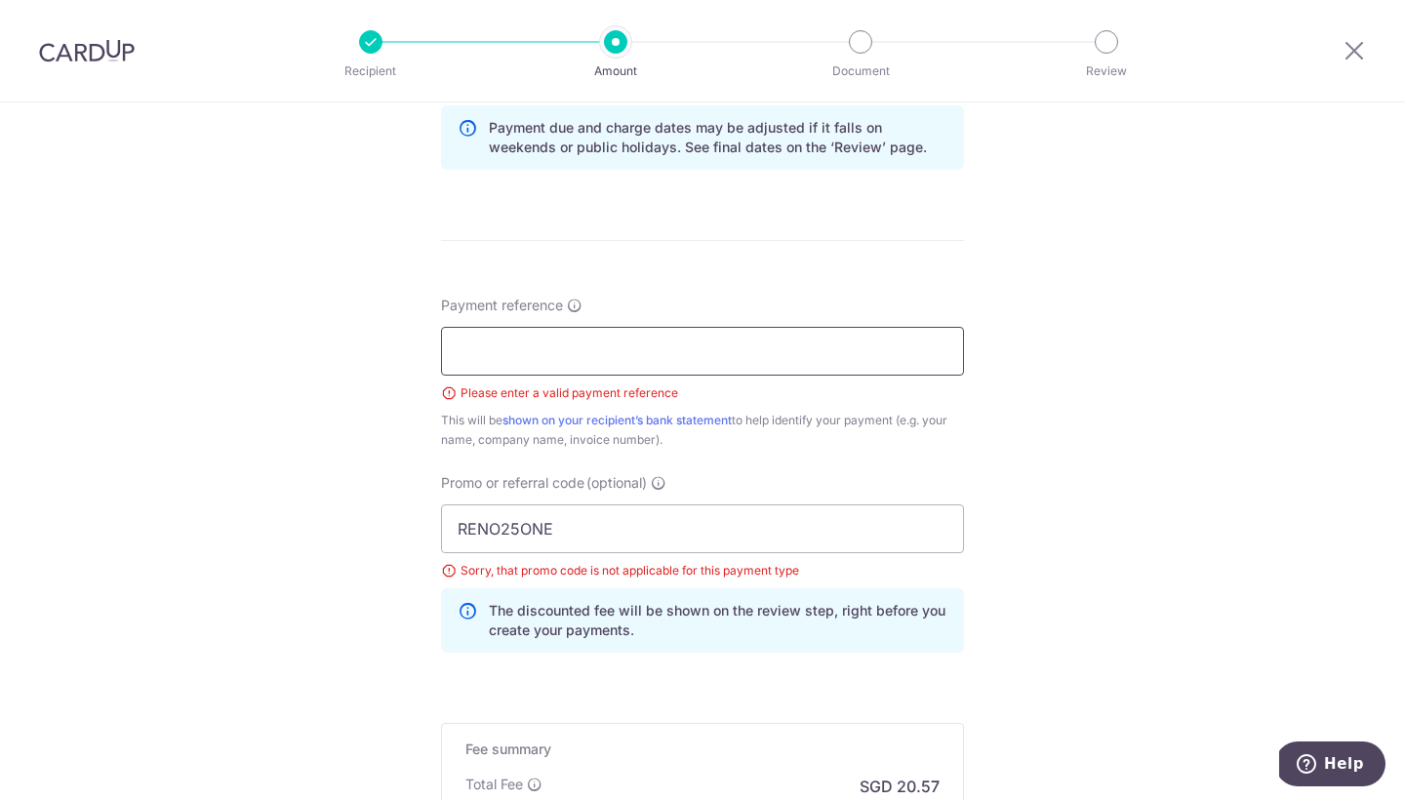
click at [606, 358] on input "Payment reference" at bounding box center [702, 351] width 523 height 49
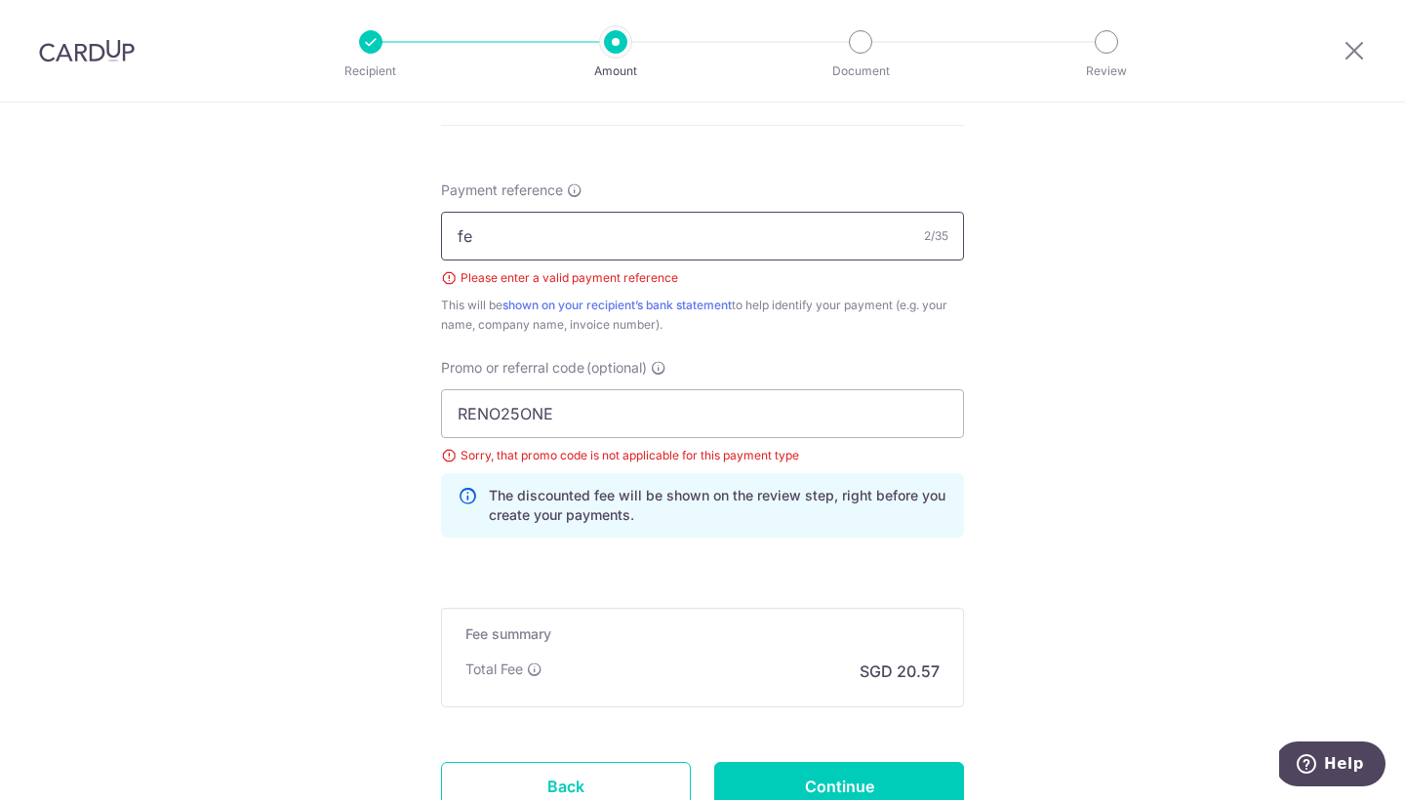
scroll to position [1237, 0]
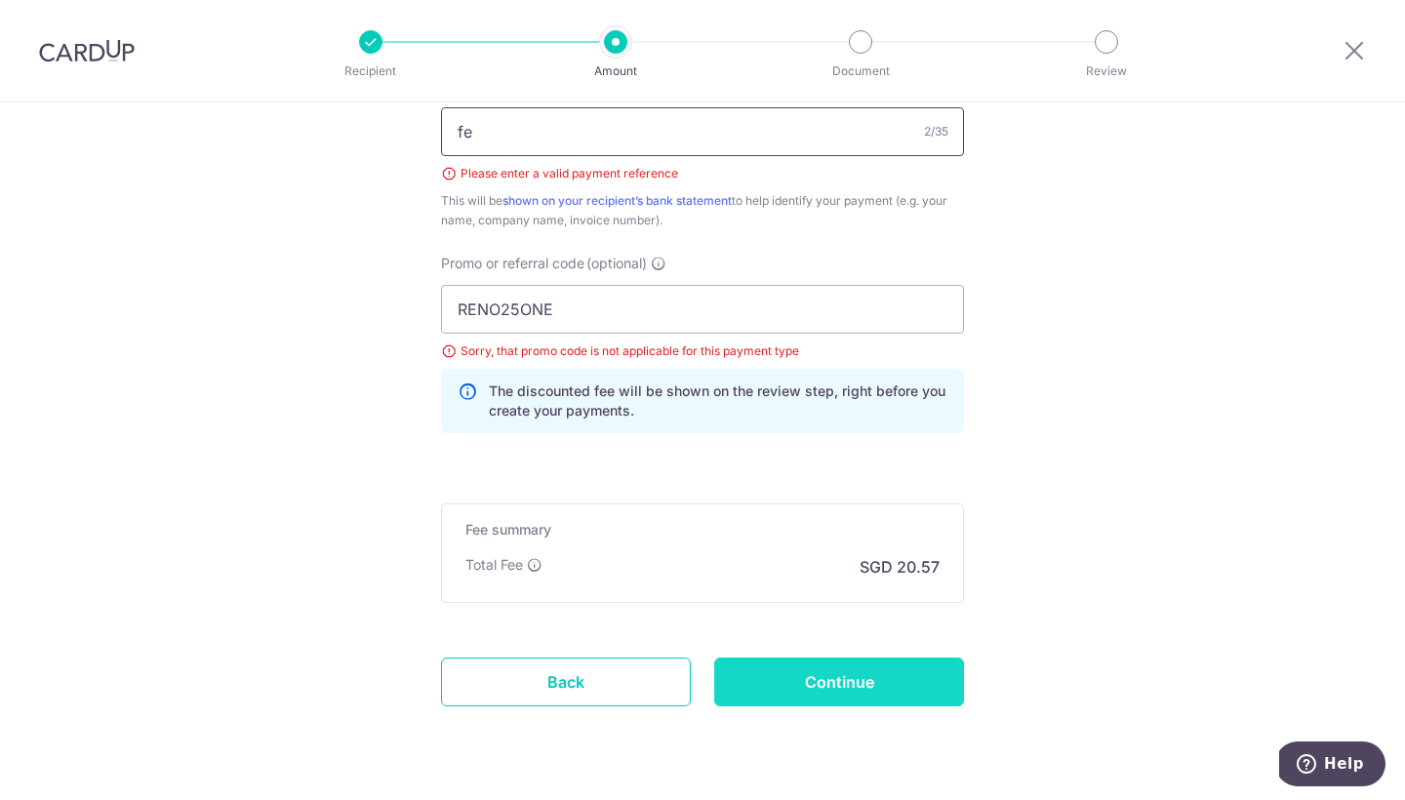
type input "fe"
click at [850, 677] on input "Continue" at bounding box center [839, 682] width 250 height 49
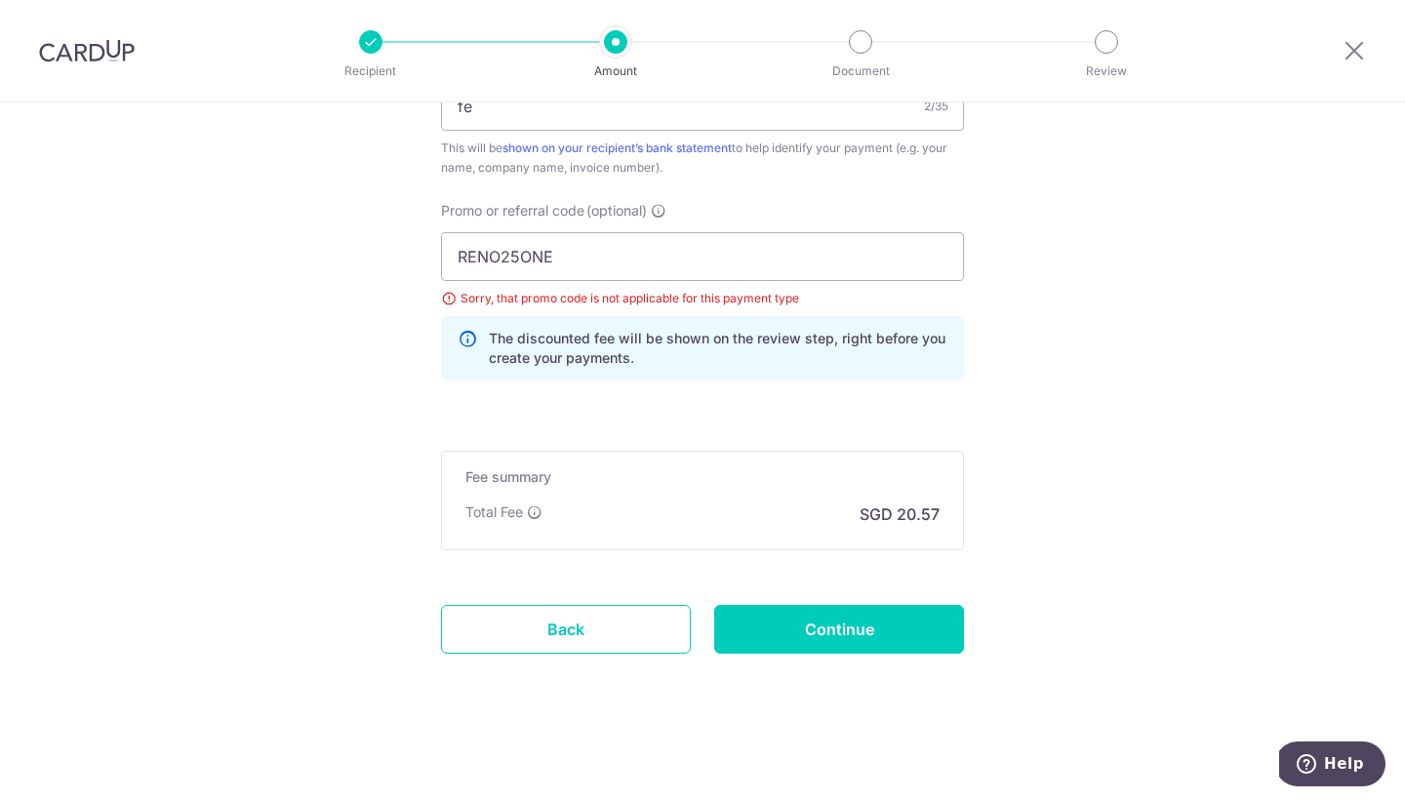
scroll to position [1229, 0]
